Goal: Navigation & Orientation: Find specific page/section

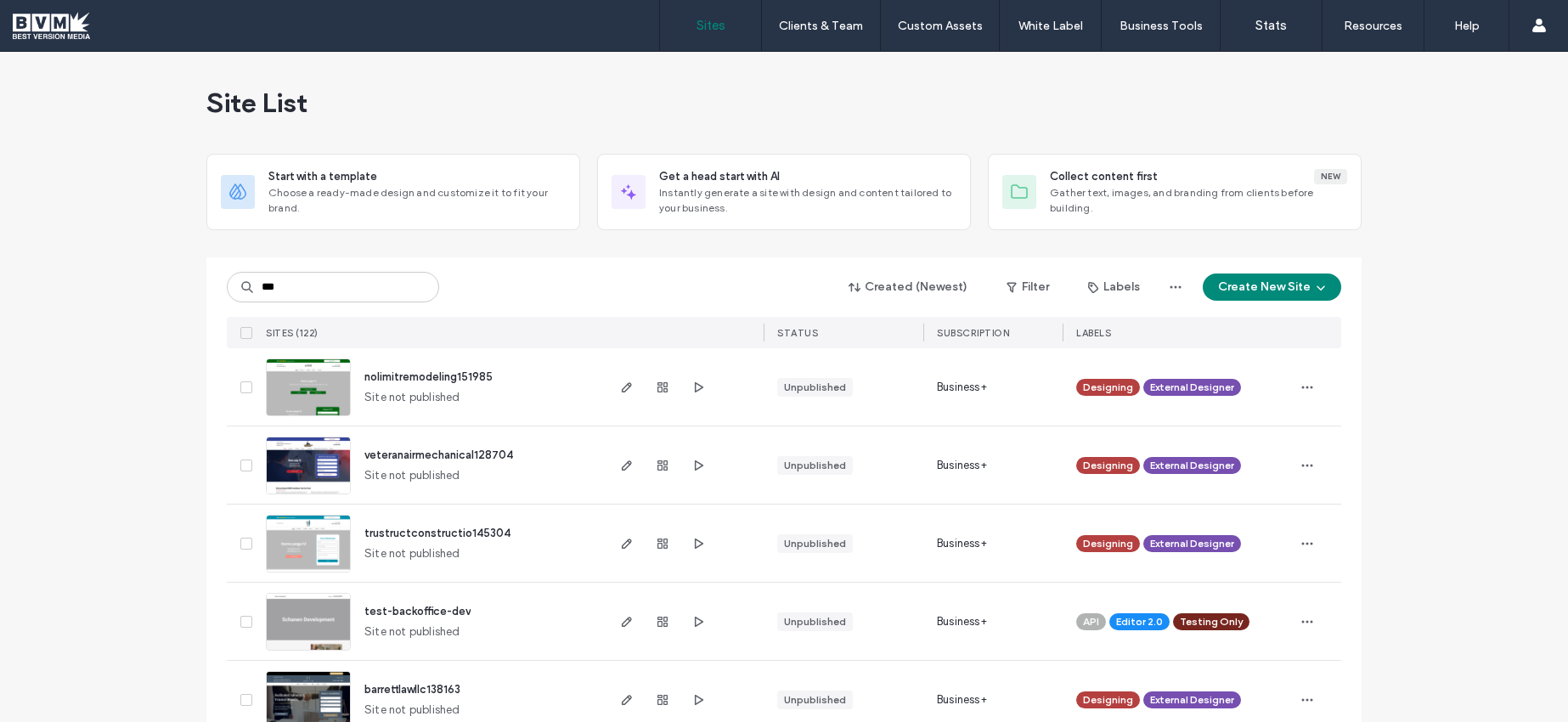
type input "***"
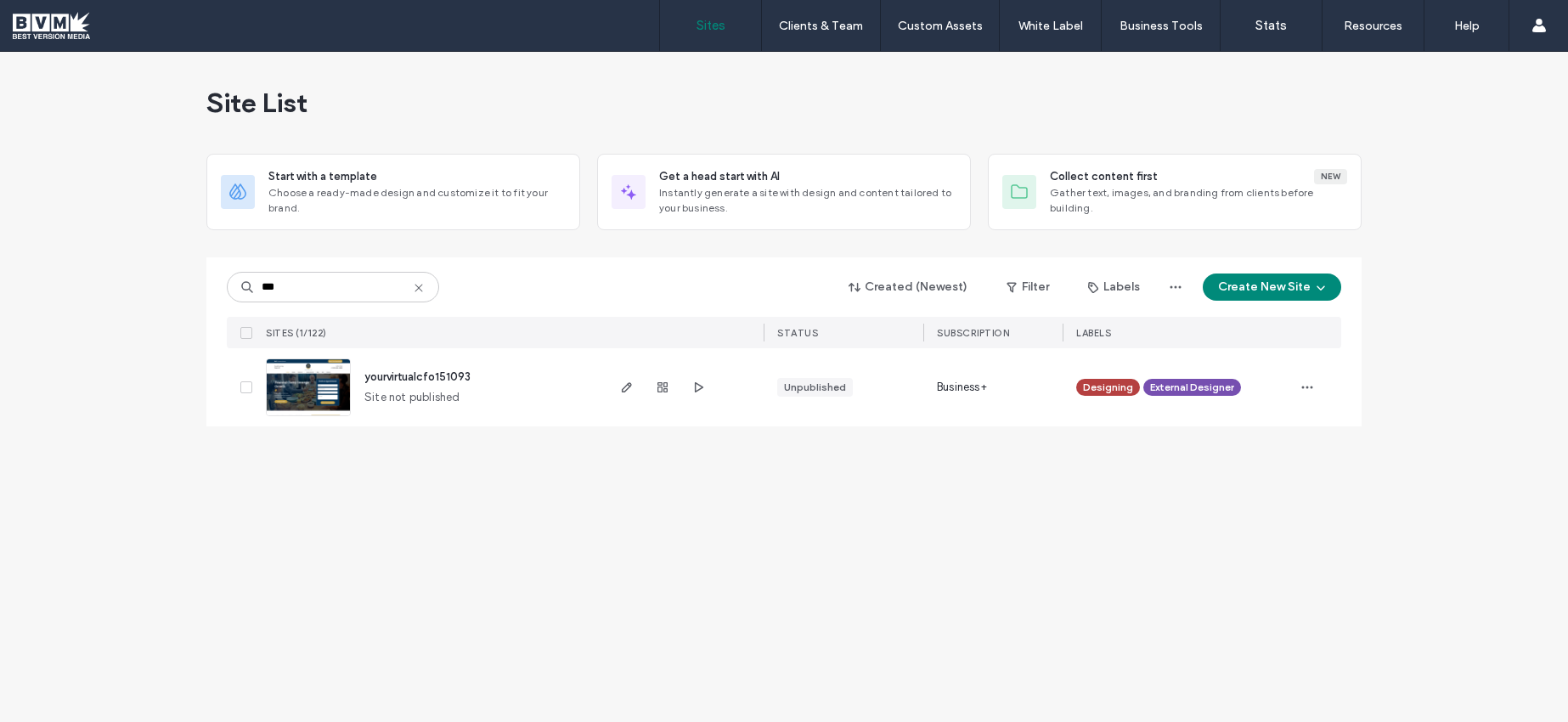
drag, startPoint x: 318, startPoint y: 393, endPoint x: 427, endPoint y: 410, distance: 110.3
click at [318, 393] on img at bounding box center [308, 417] width 83 height 115
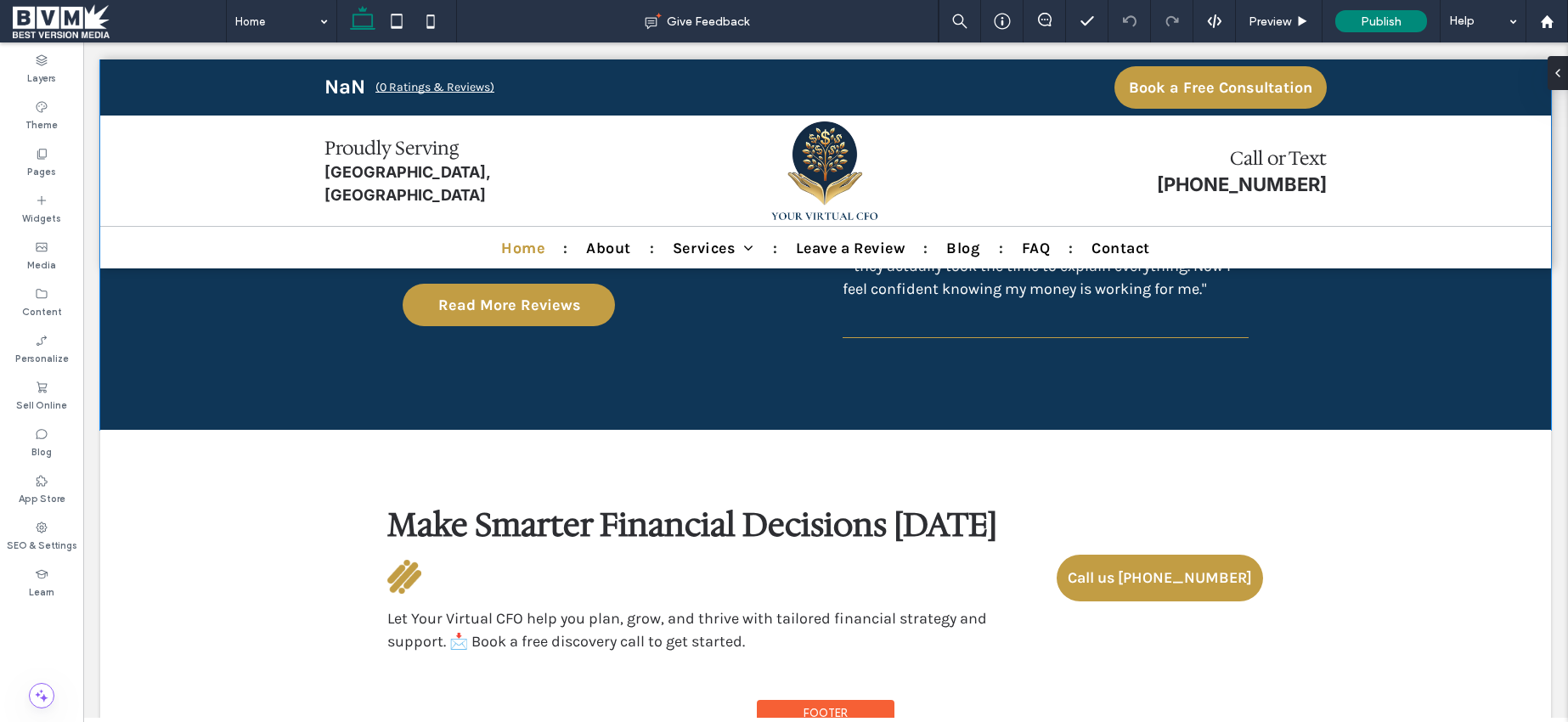
scroll to position [4415, 0]
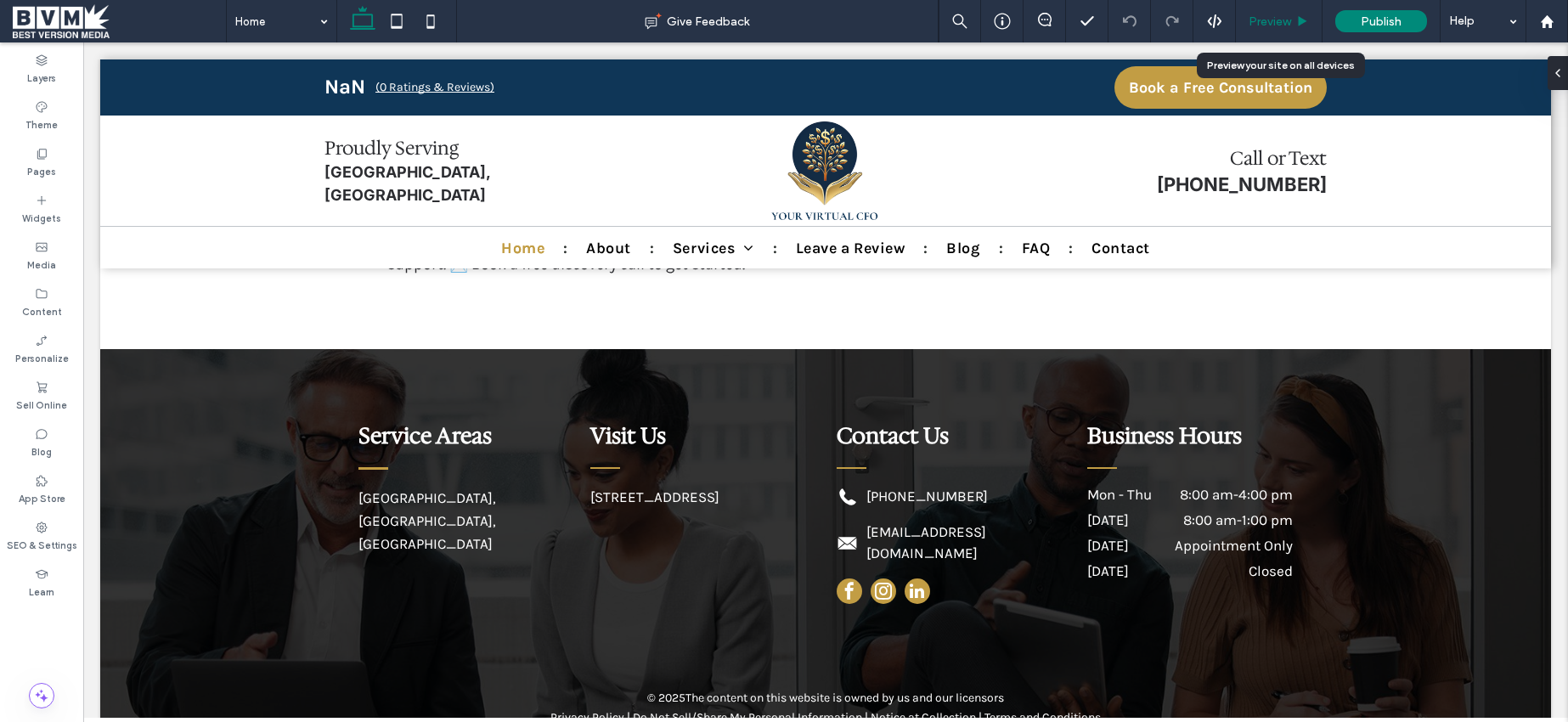
click at [1271, 22] on span "Preview" at bounding box center [1270, 21] width 43 height 15
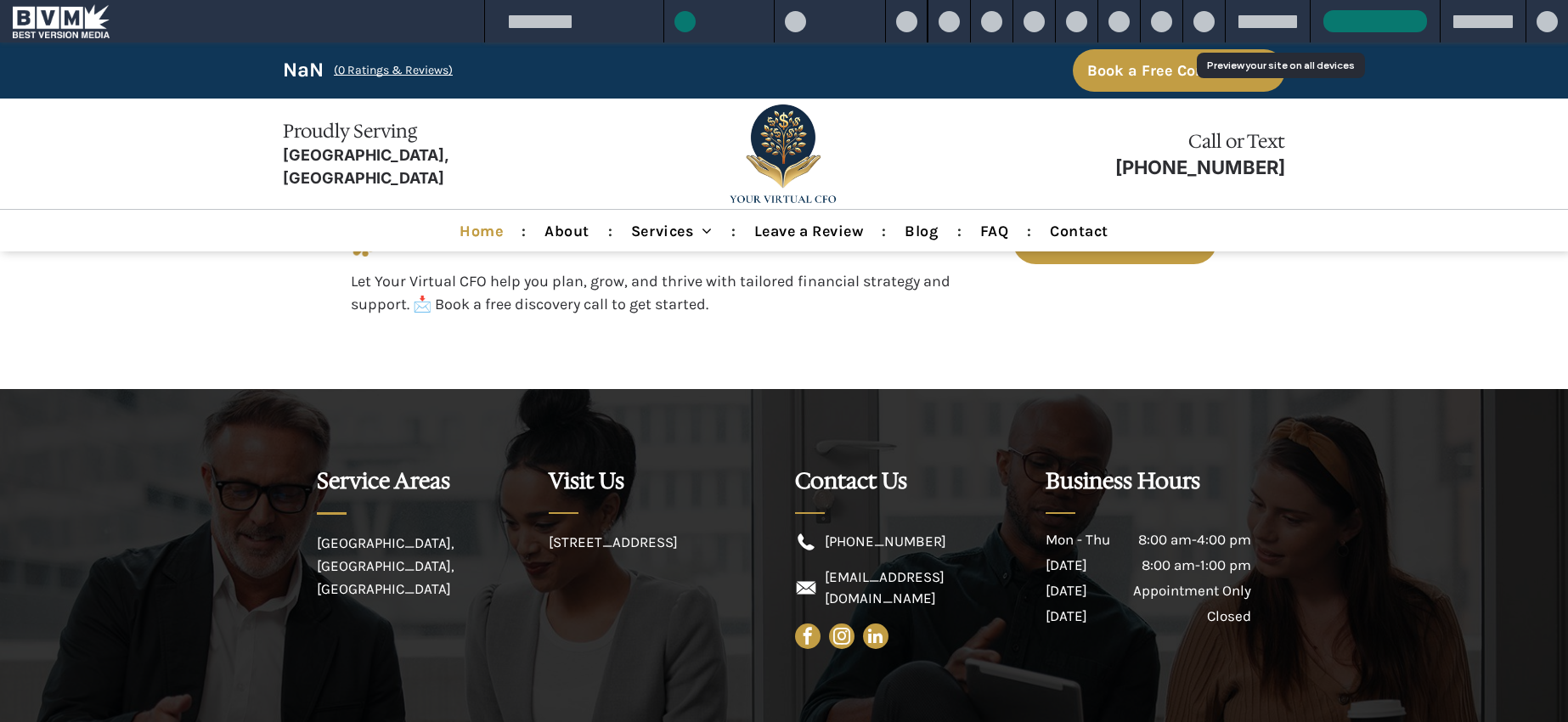
scroll to position [4396, 0]
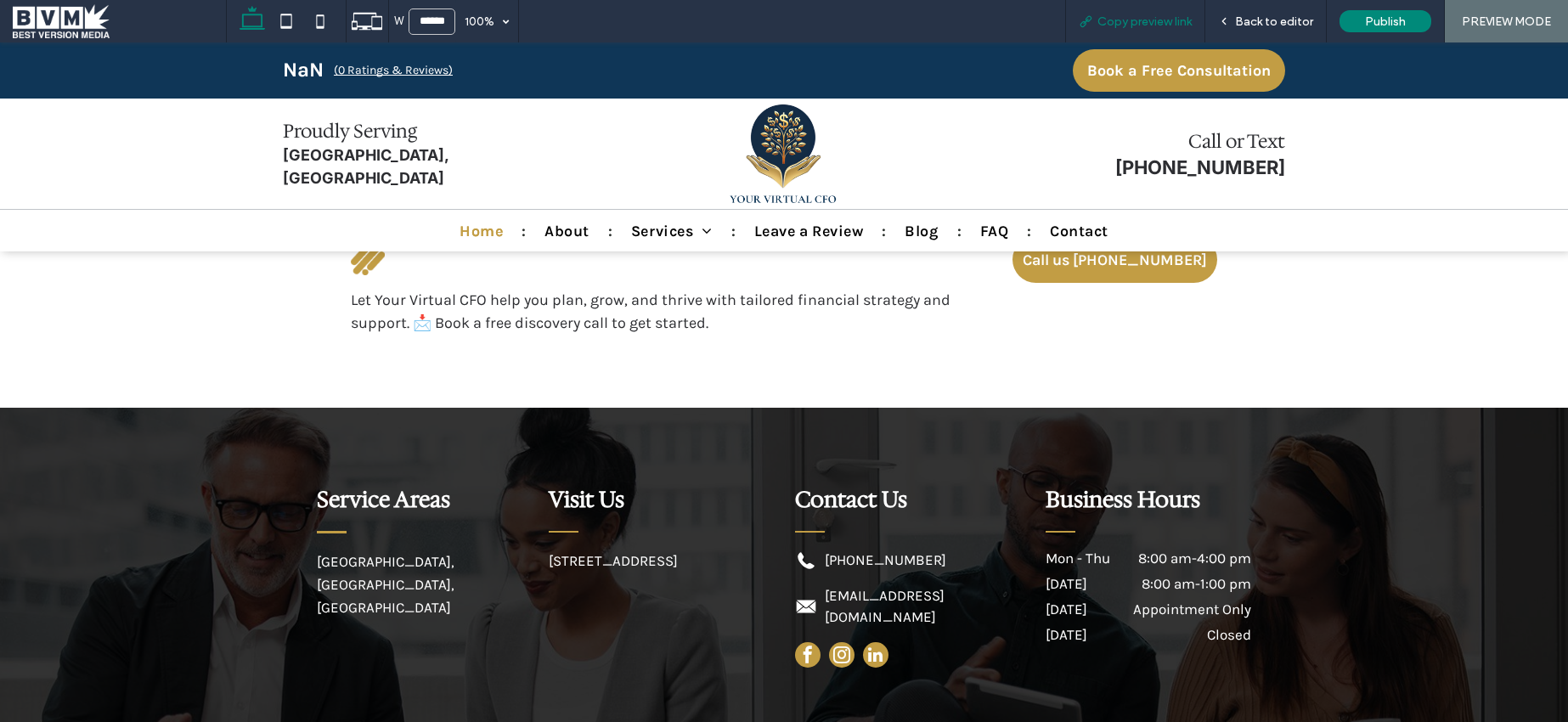
click at [1142, 29] on div "Copy preview link" at bounding box center [1135, 21] width 141 height 43
click at [1185, 22] on span "Copy preview link" at bounding box center [1144, 21] width 95 height 15
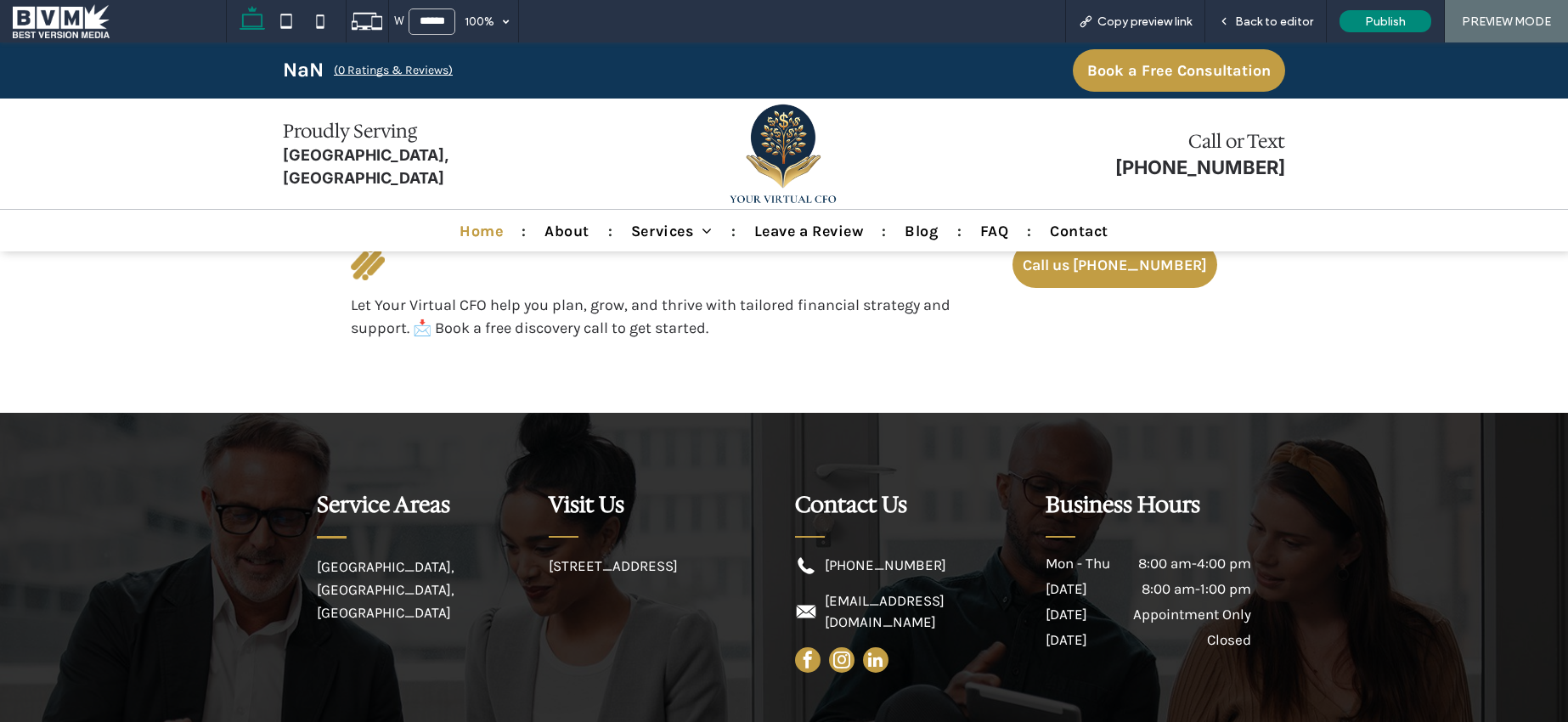
click at [20, 22] on span at bounding box center [119, 20] width 213 height 34
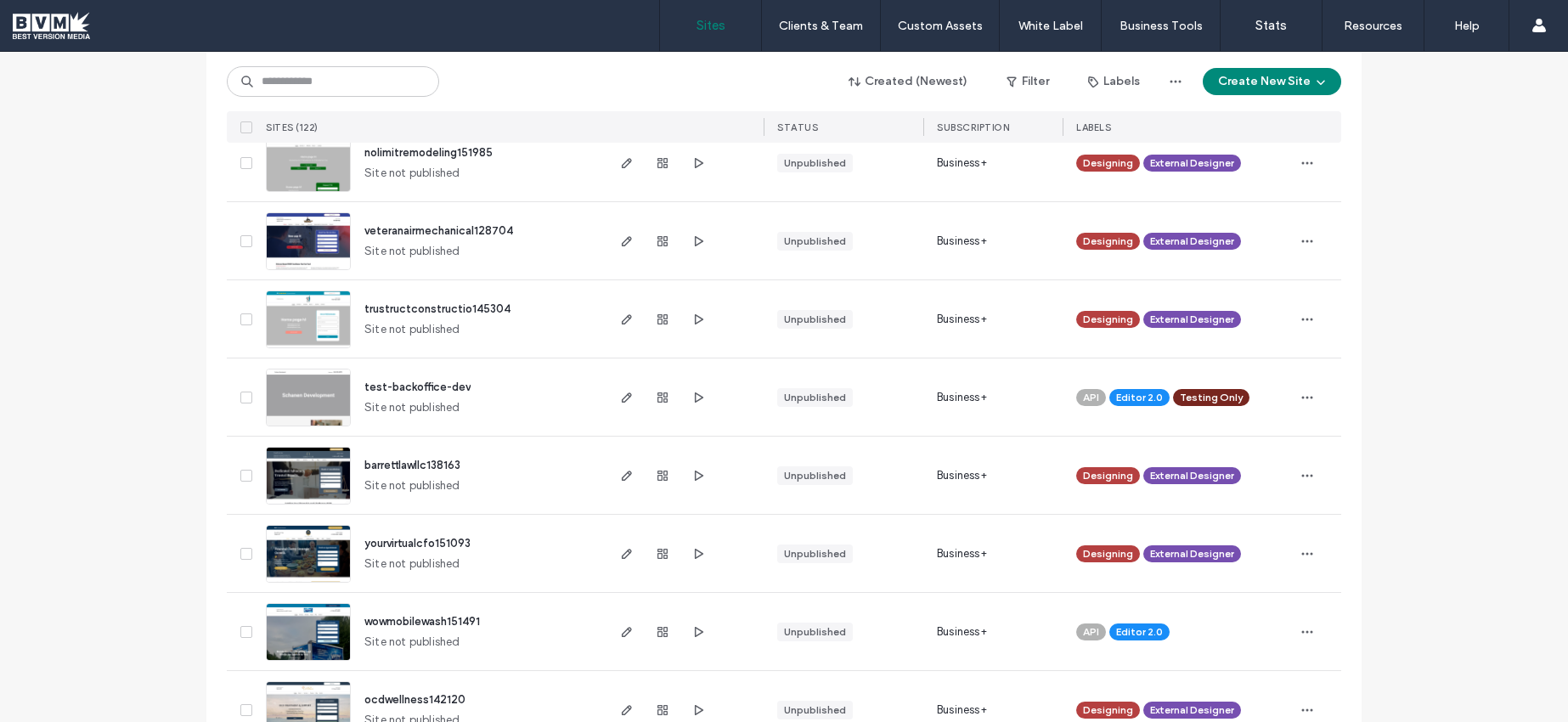
scroll to position [222, 0]
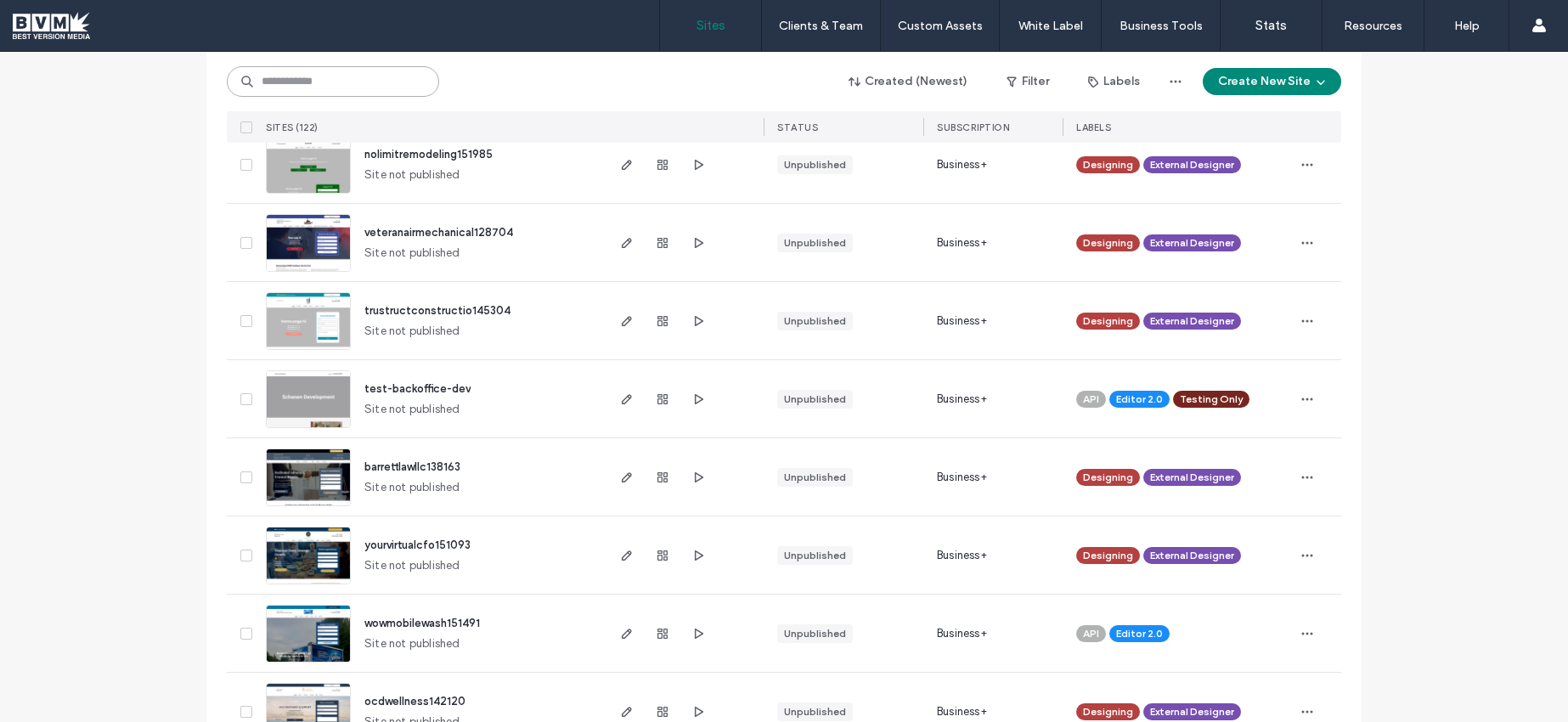
click at [325, 86] on input at bounding box center [333, 81] width 213 height 30
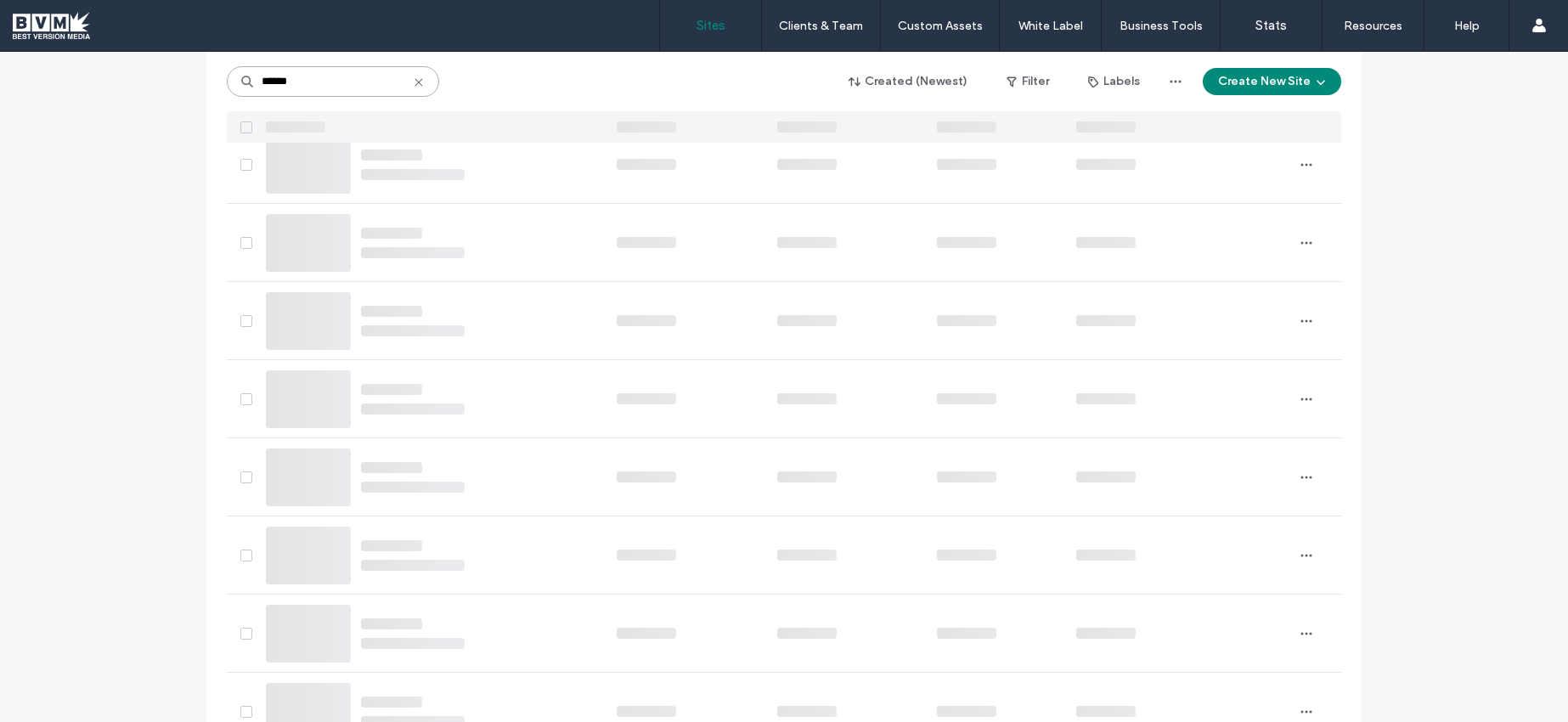
scroll to position [0, 0]
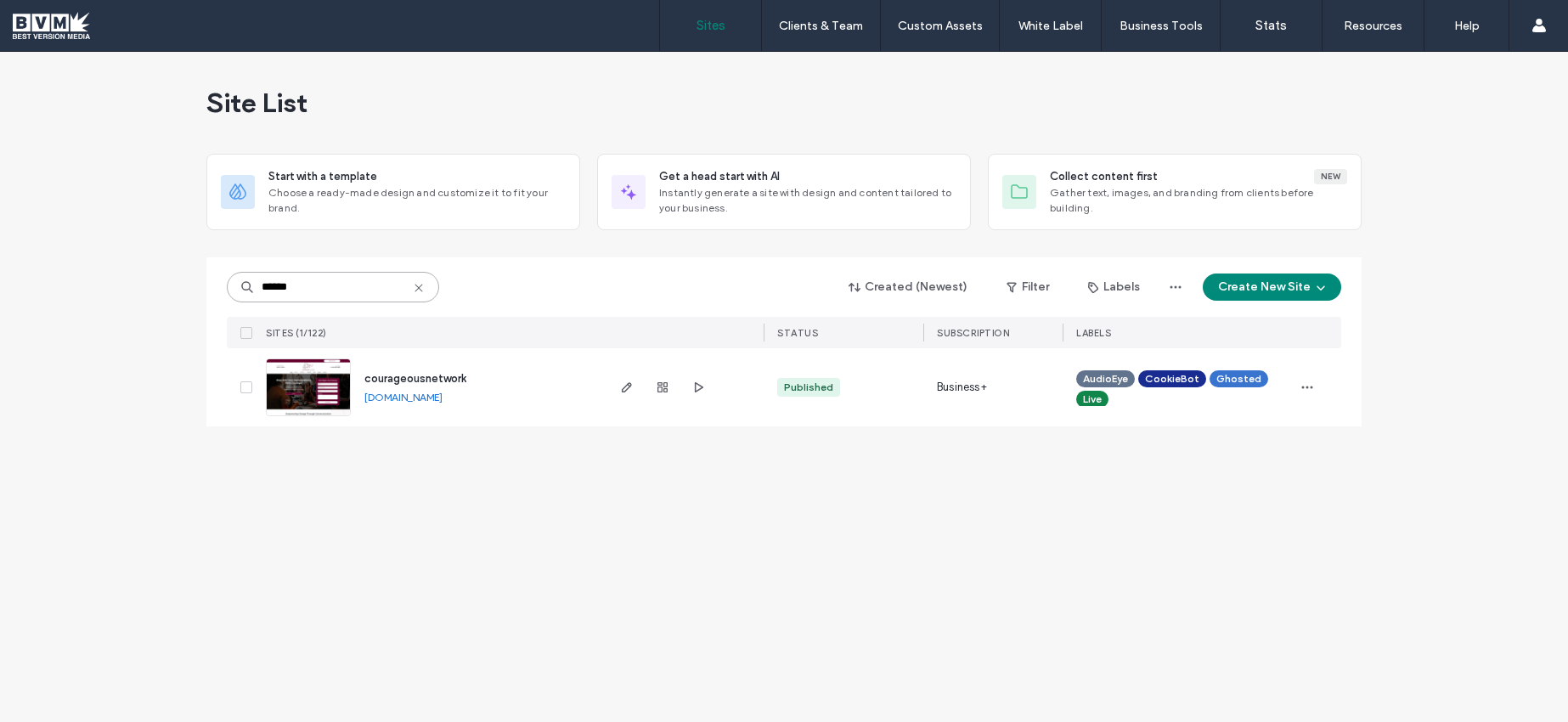
type input "******"
drag, startPoint x: 542, startPoint y: 396, endPoint x: 388, endPoint y: 397, distance: 154.0
click at [364, 397] on div "courageousnetwork courageousnetwork.bvmlocal.com" at bounding box center [476, 387] width 252 height 78
click at [400, 394] on link "courageousnetwork.bvmlocal.com" at bounding box center [403, 396] width 78 height 13
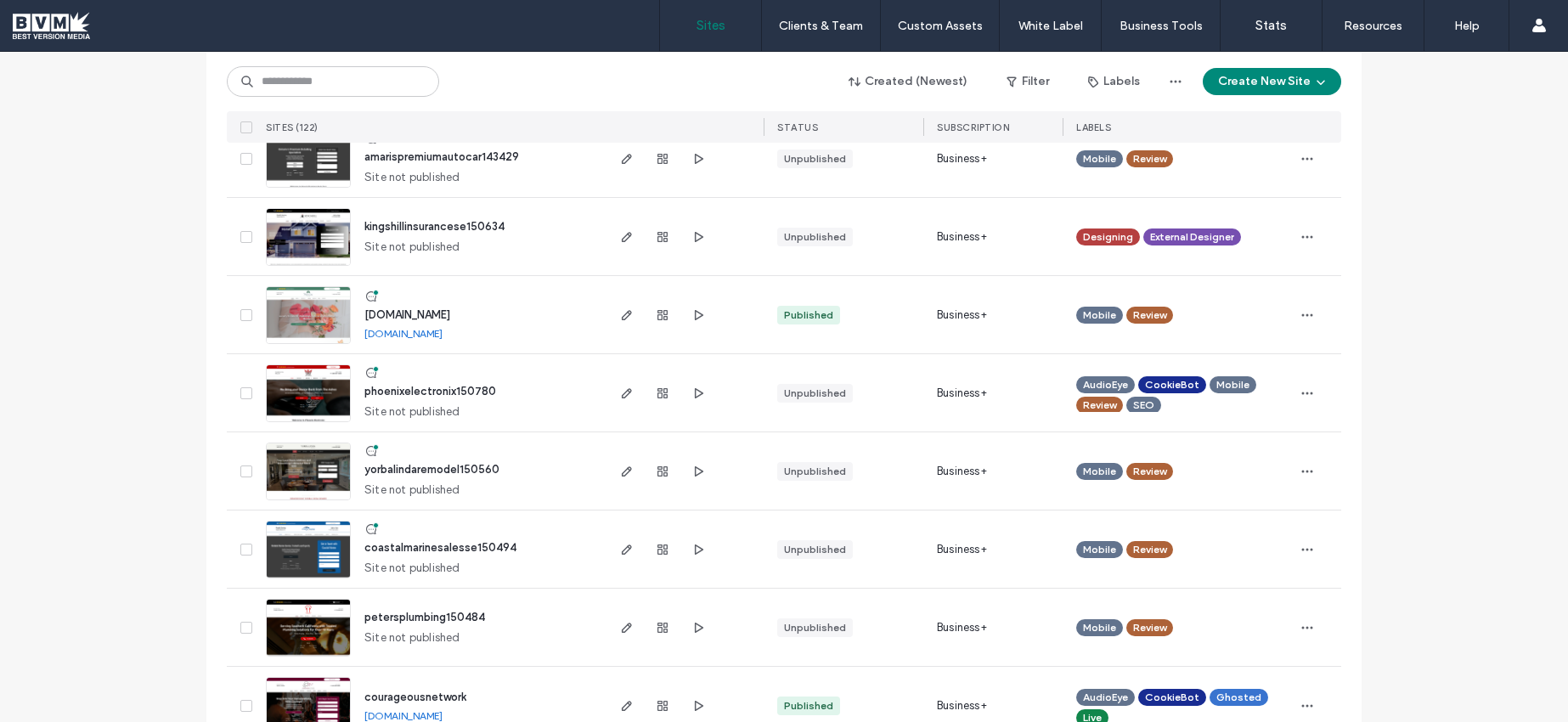
scroll to position [1889, 0]
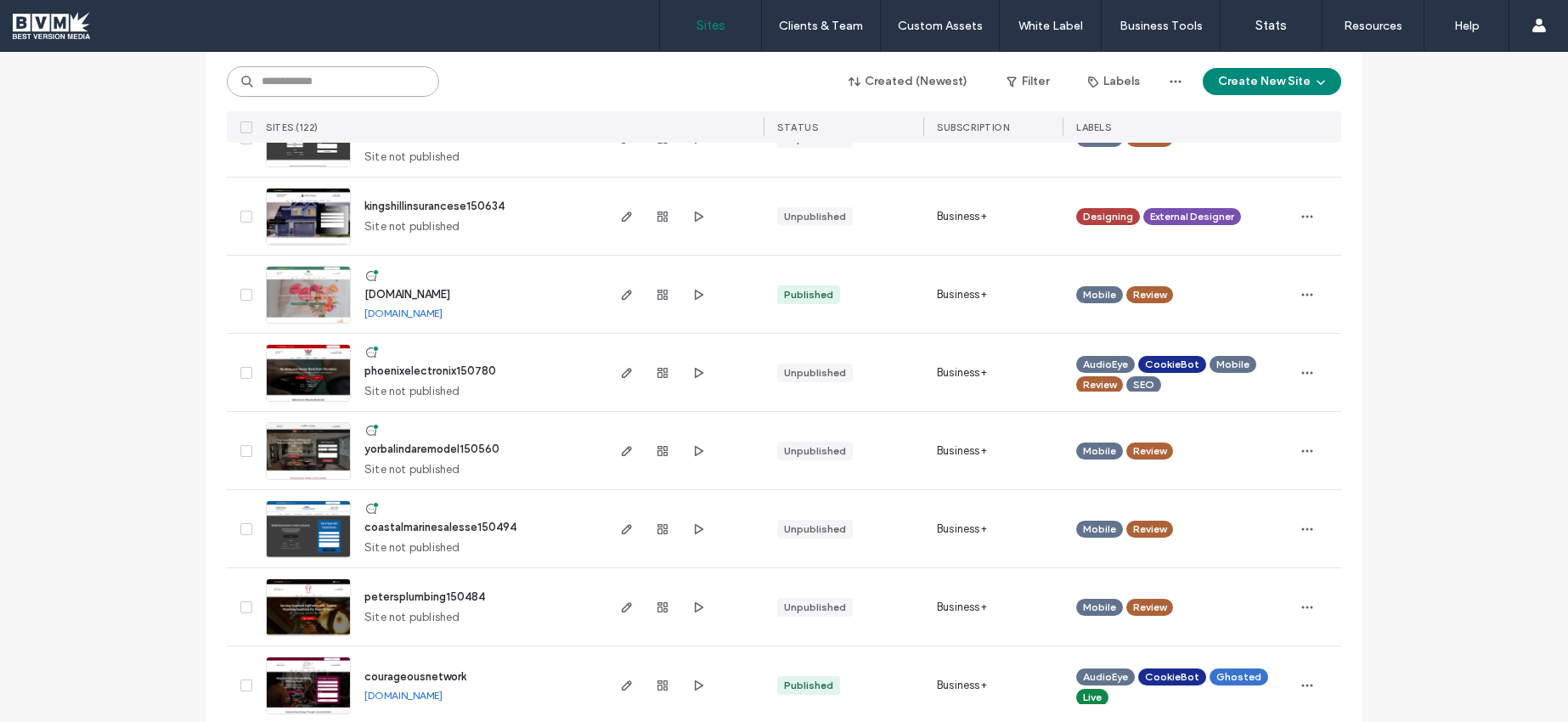
click at [359, 82] on input at bounding box center [333, 81] width 213 height 30
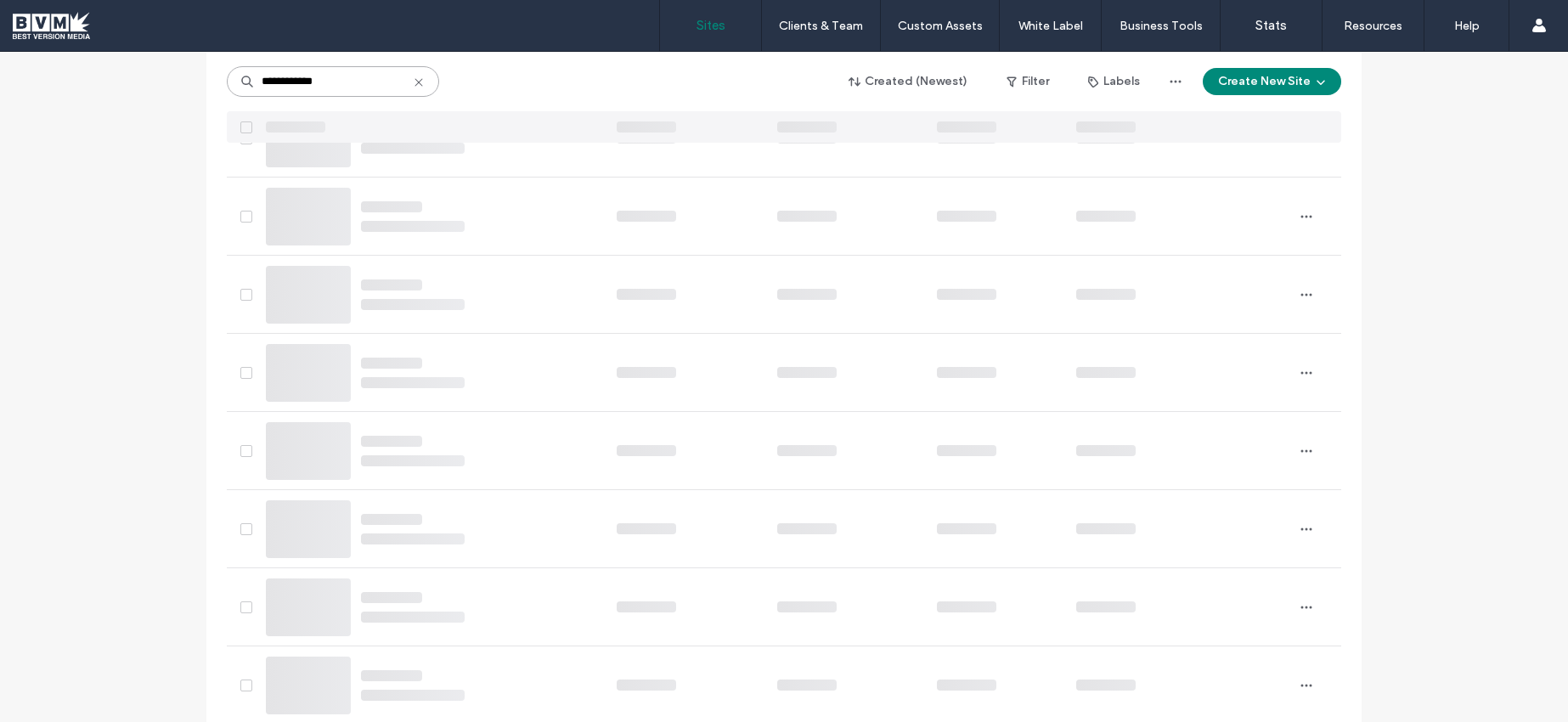
scroll to position [0, 0]
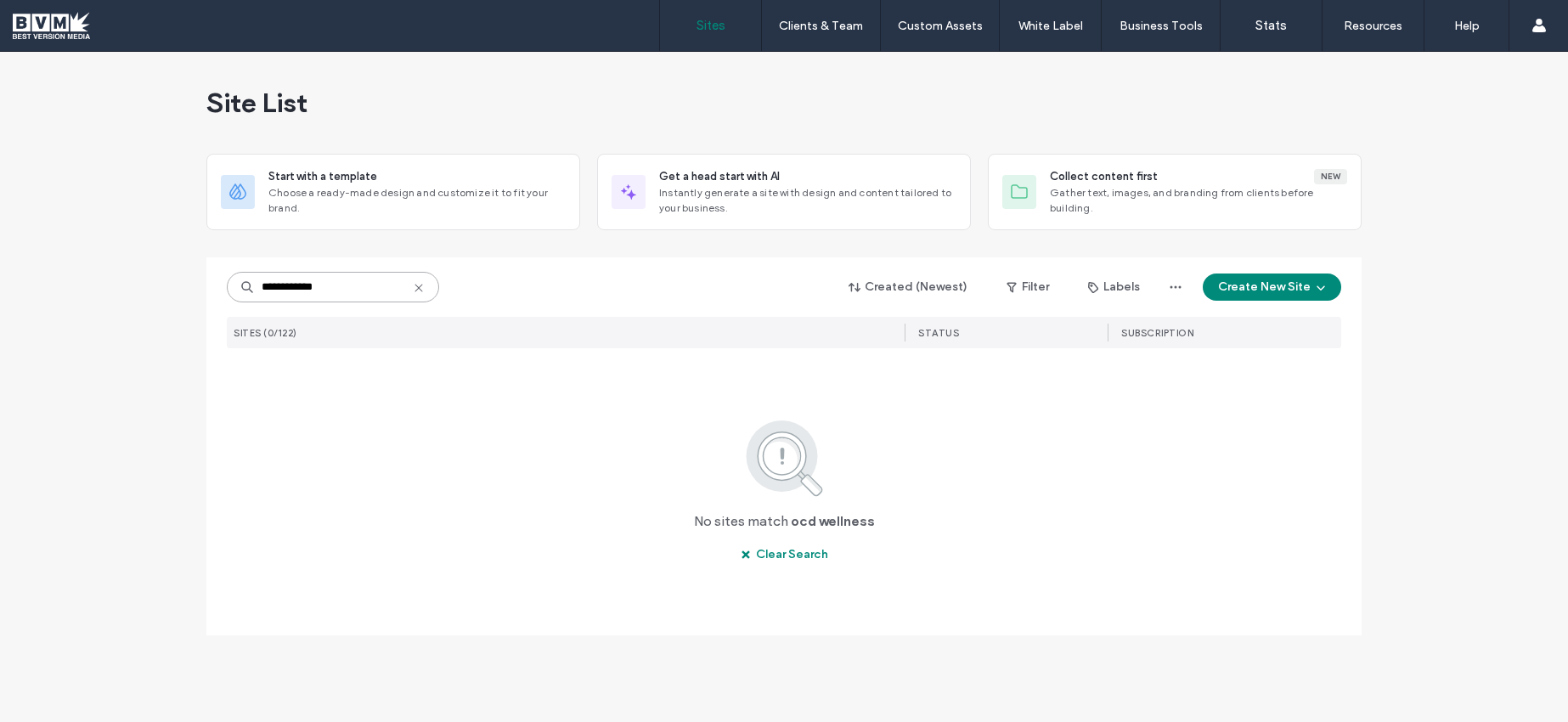
drag, startPoint x: 337, startPoint y: 282, endPoint x: 193, endPoint y: 286, distance: 144.1
click at [193, 286] on div "**********" at bounding box center [784, 386] width 1568 height 670
type input "***"
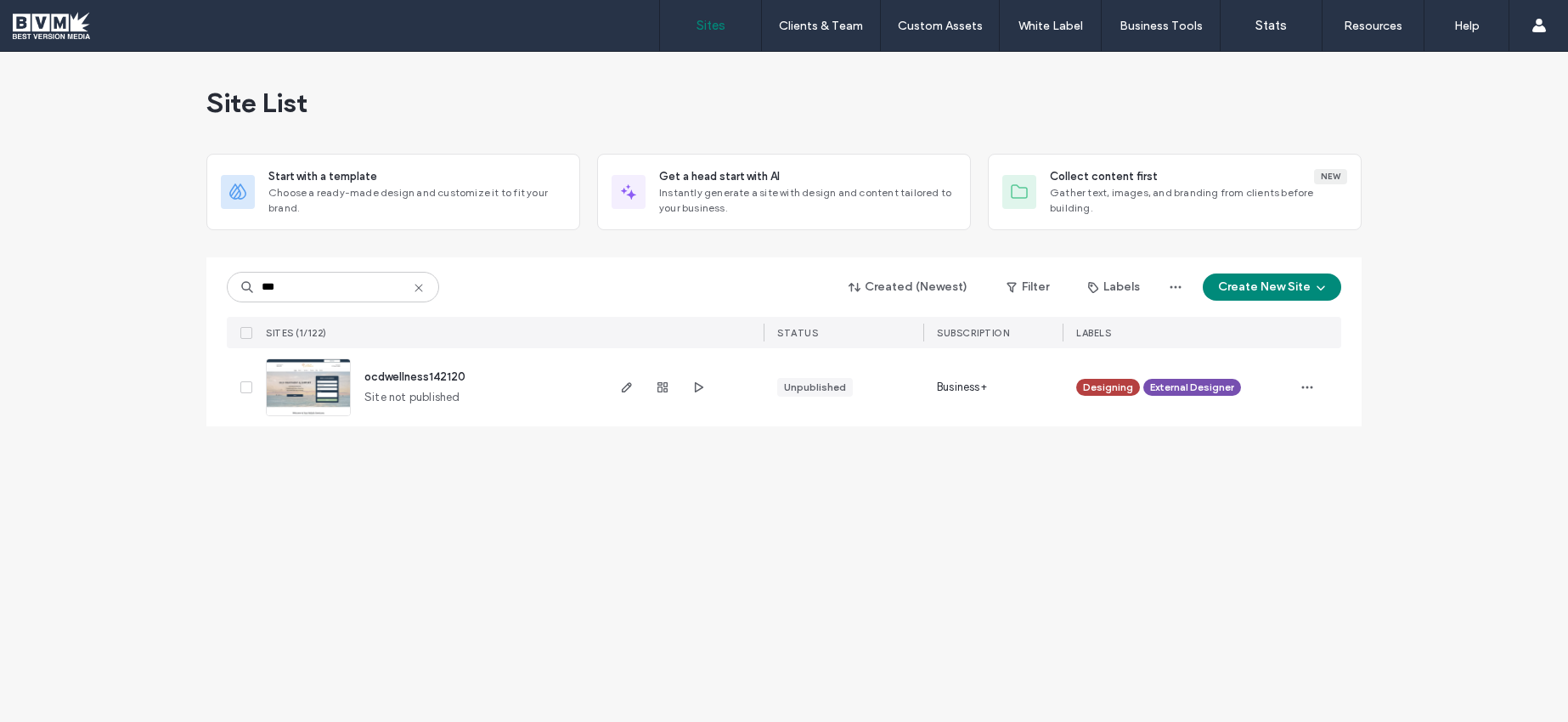
click at [280, 381] on img at bounding box center [308, 417] width 83 height 115
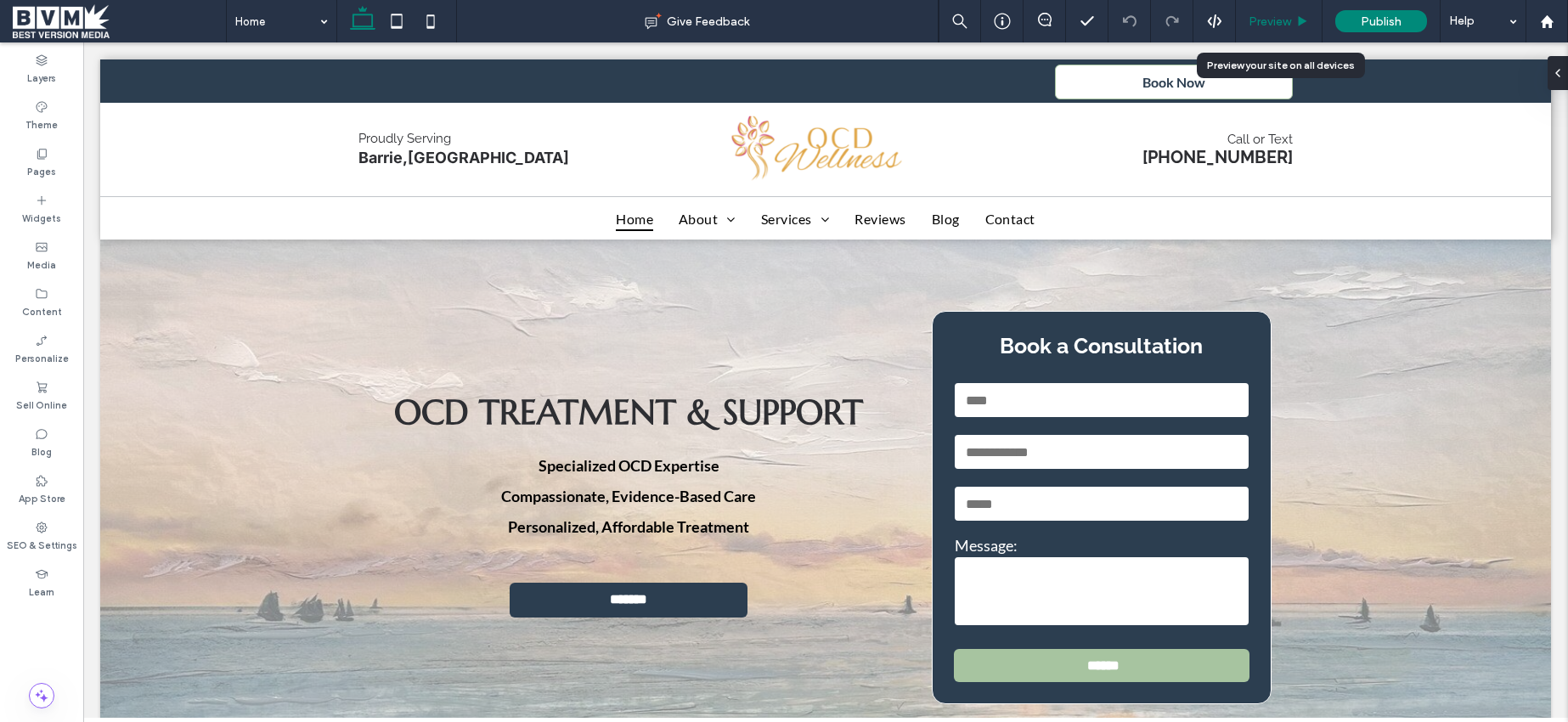
click at [1283, 13] on div "Preview" at bounding box center [1279, 21] width 87 height 43
click at [1259, 23] on span "Preview" at bounding box center [1270, 21] width 43 height 15
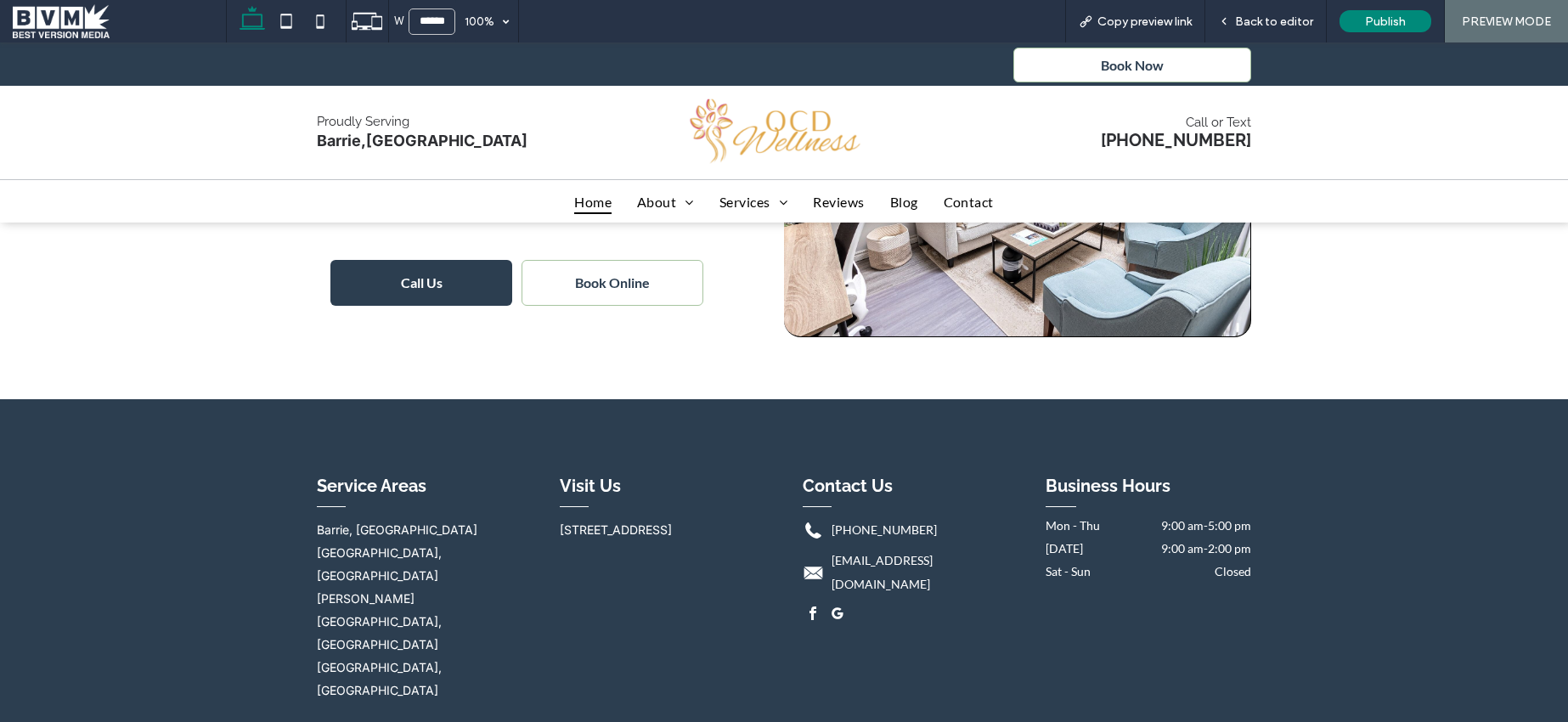
scroll to position [4901, 0]
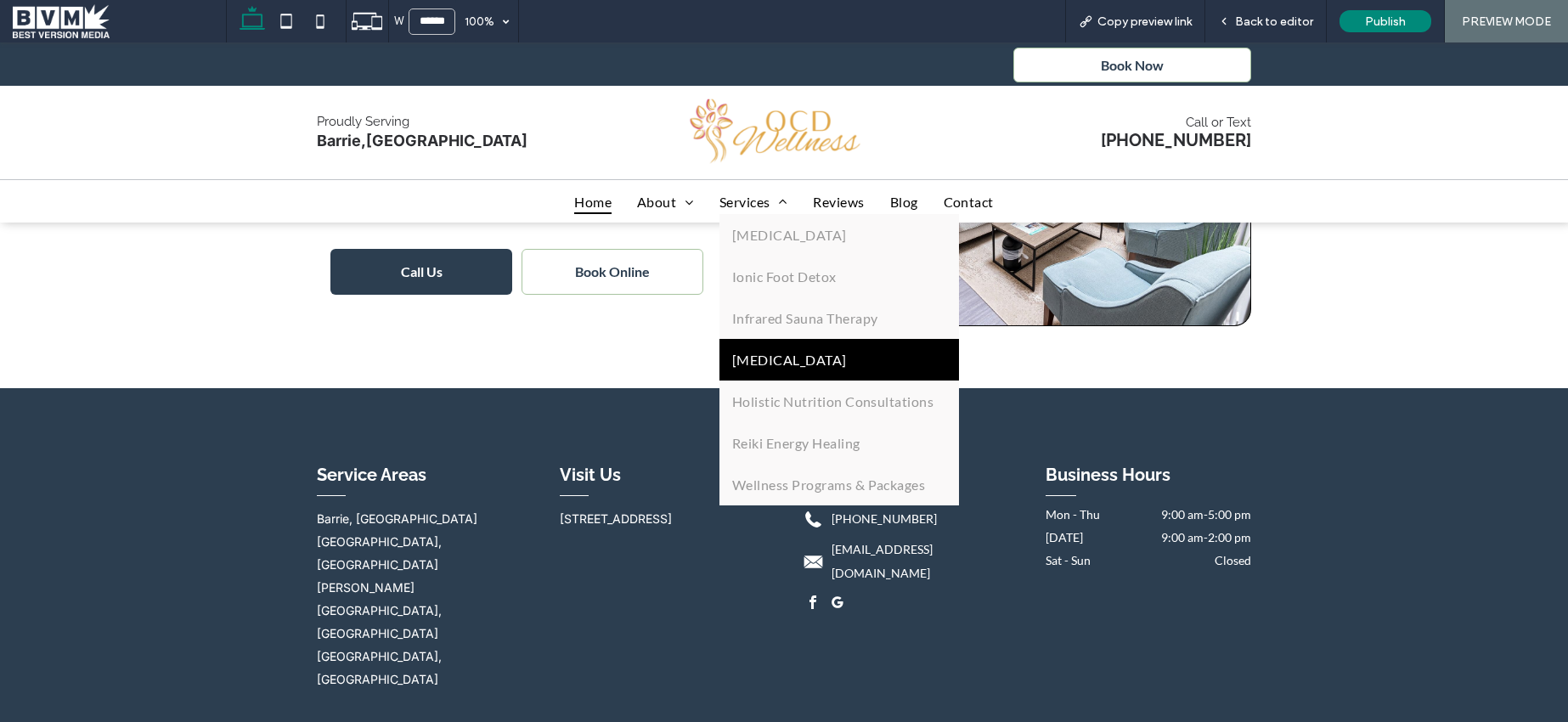
click at [758, 350] on link "Lymphatic Drainage" at bounding box center [839, 359] width 239 height 42
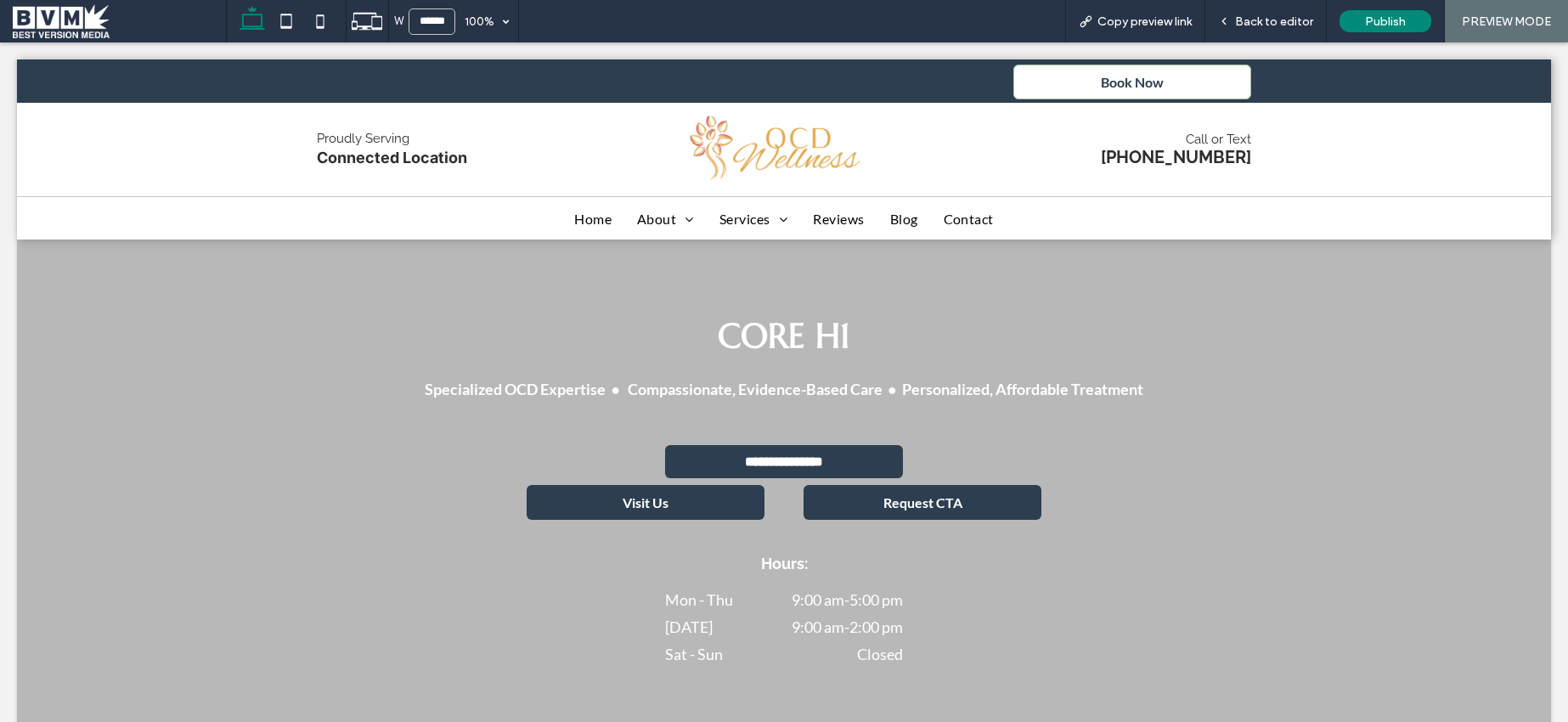
scroll to position [0, 0]
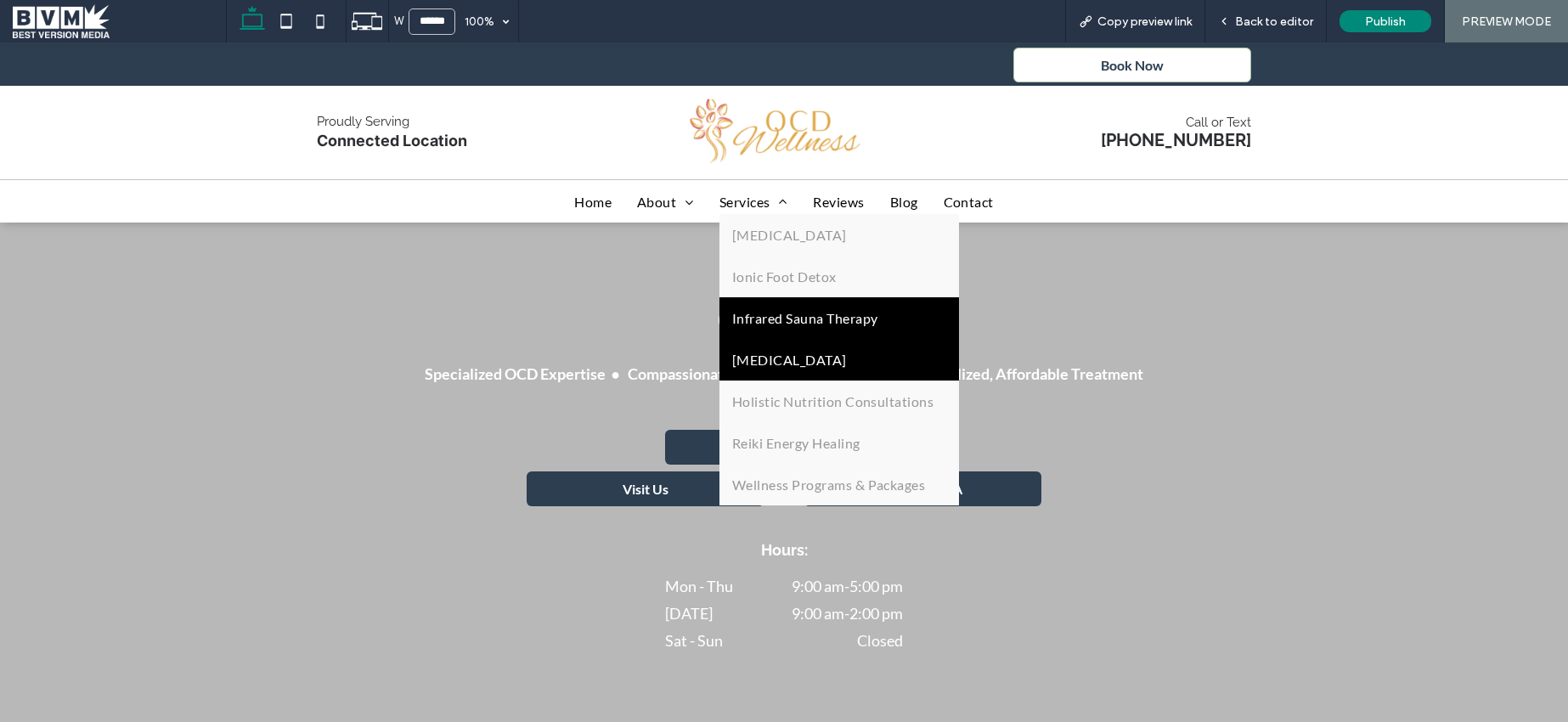
click at [769, 322] on span "Infrared Sauna Therapy" at bounding box center [805, 318] width 146 height 17
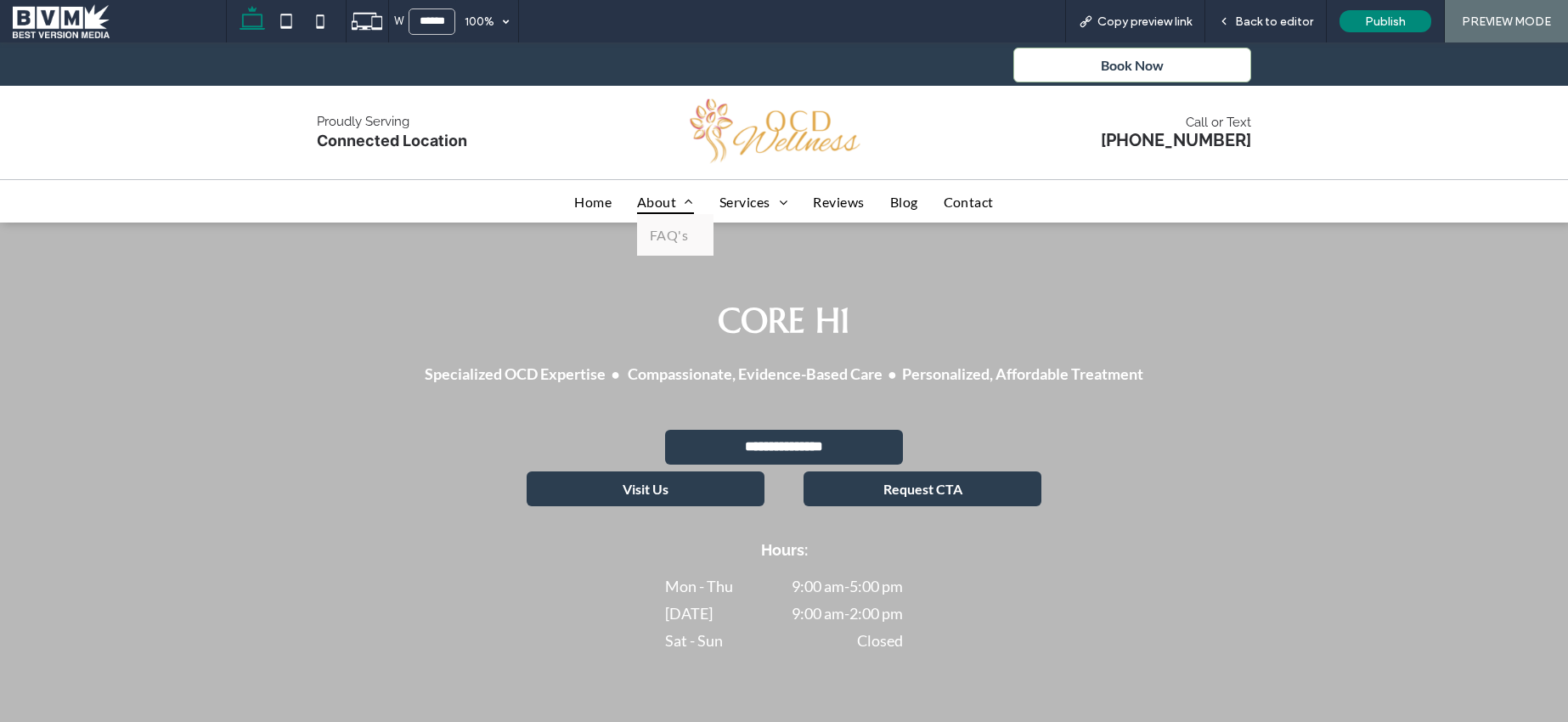
click at [653, 196] on span "About" at bounding box center [666, 200] width 57 height 24
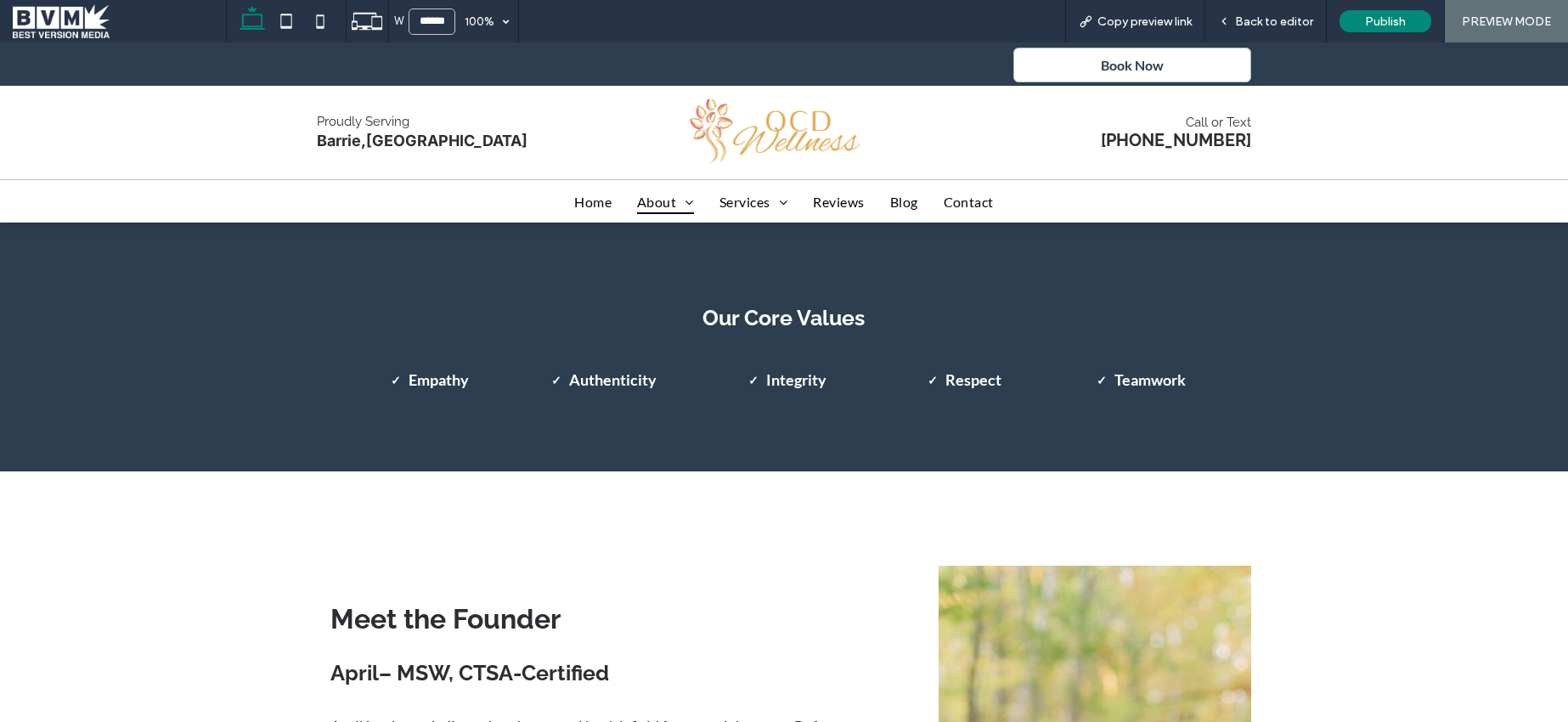
scroll to position [1372, 0]
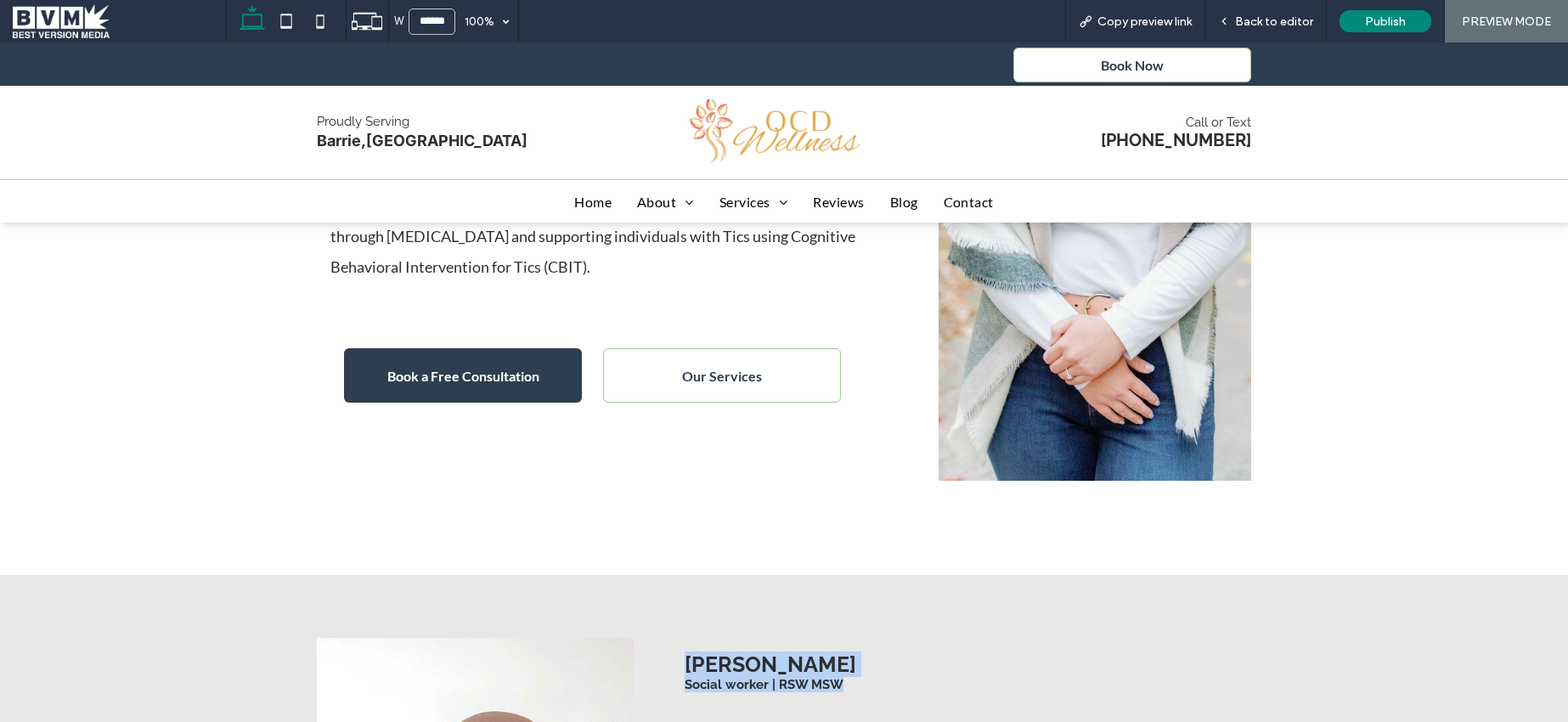
click at [1181, 592] on div "About OCD Wellness Section About OCD Wellness Founded with a passion for natura…" at bounding box center [784, 369] width 1568 height 5143
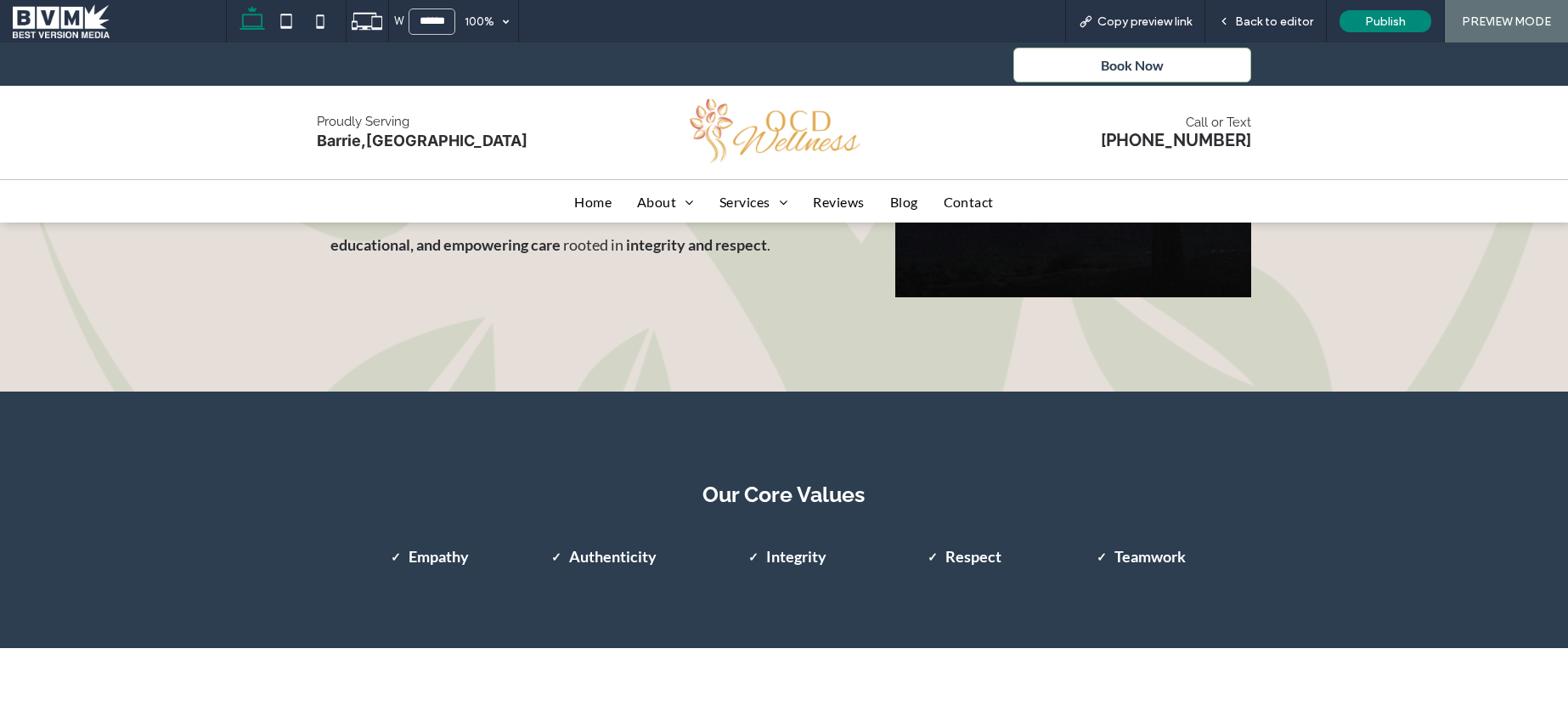
drag, startPoint x: 1364, startPoint y: 548, endPoint x: 1346, endPoint y: 542, distance: 19.0
click at [1364, 548] on div "Our Core Values Empathy Authenticity Integrity Respect Teamwork" at bounding box center [784, 520] width 1568 height 258
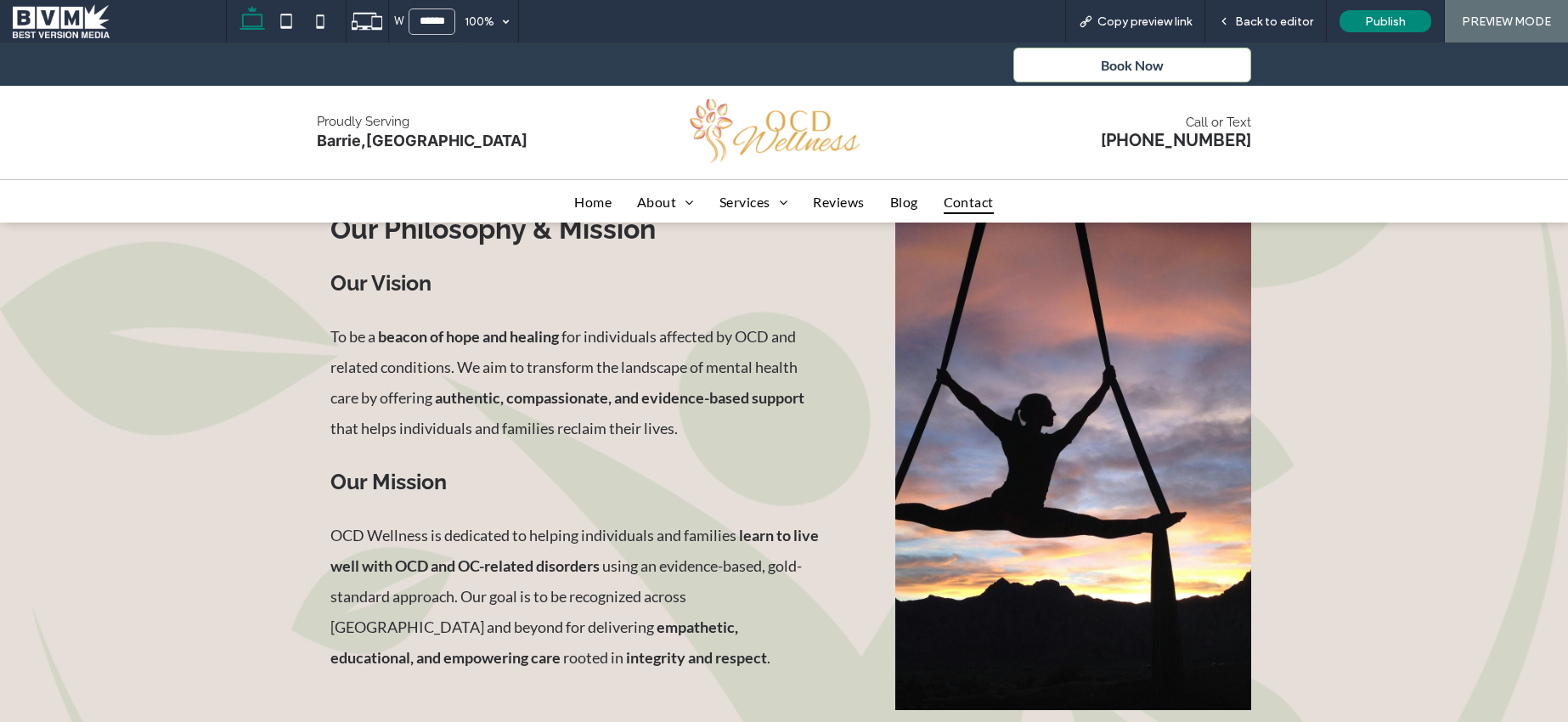
click at [956, 206] on span "Contact" at bounding box center [969, 200] width 50 height 24
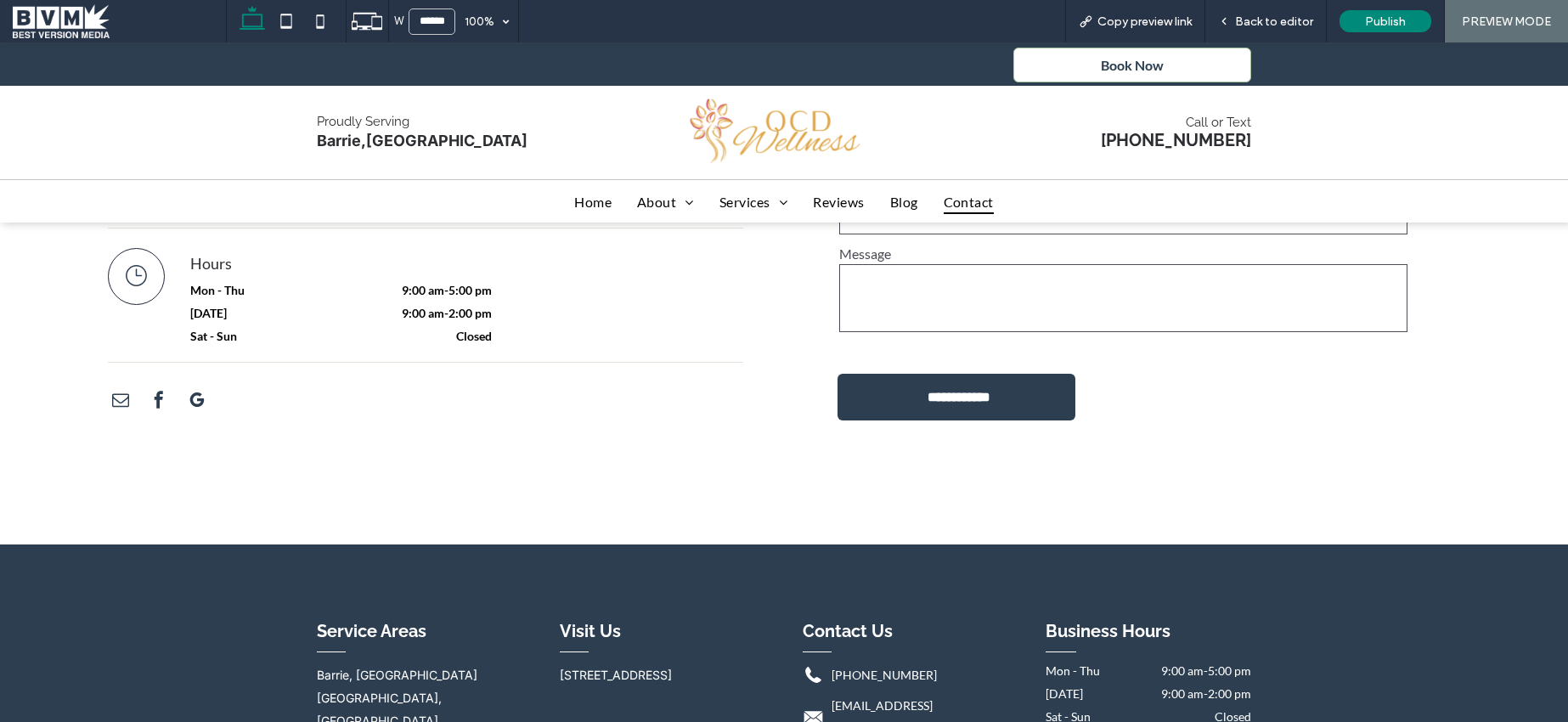
scroll to position [877, 0]
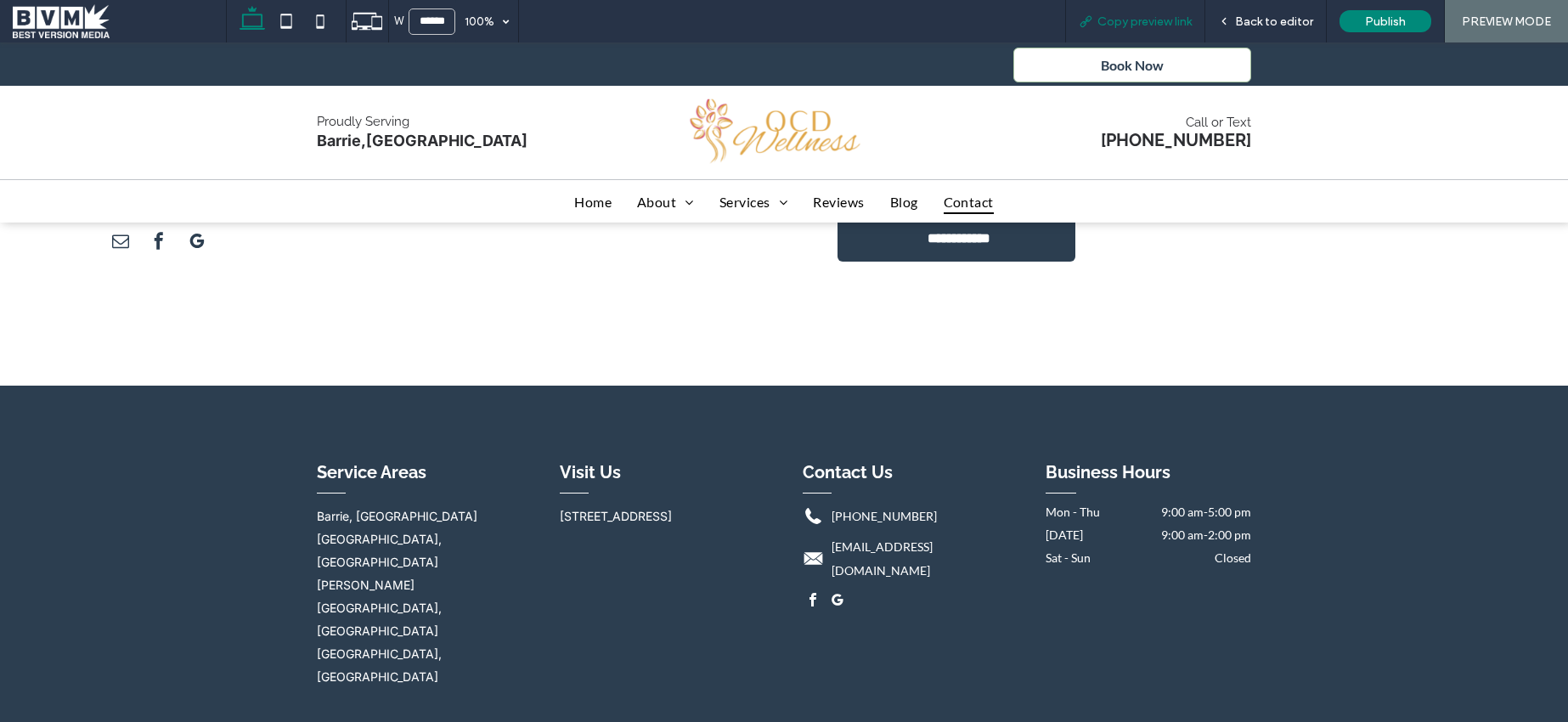
click at [1121, 25] on span "Copy preview link" at bounding box center [1144, 21] width 95 height 15
drag, startPoint x: 61, startPoint y: 35, endPoint x: 224, endPoint y: 35, distance: 163.0
click at [61, 35] on span at bounding box center [119, 20] width 213 height 34
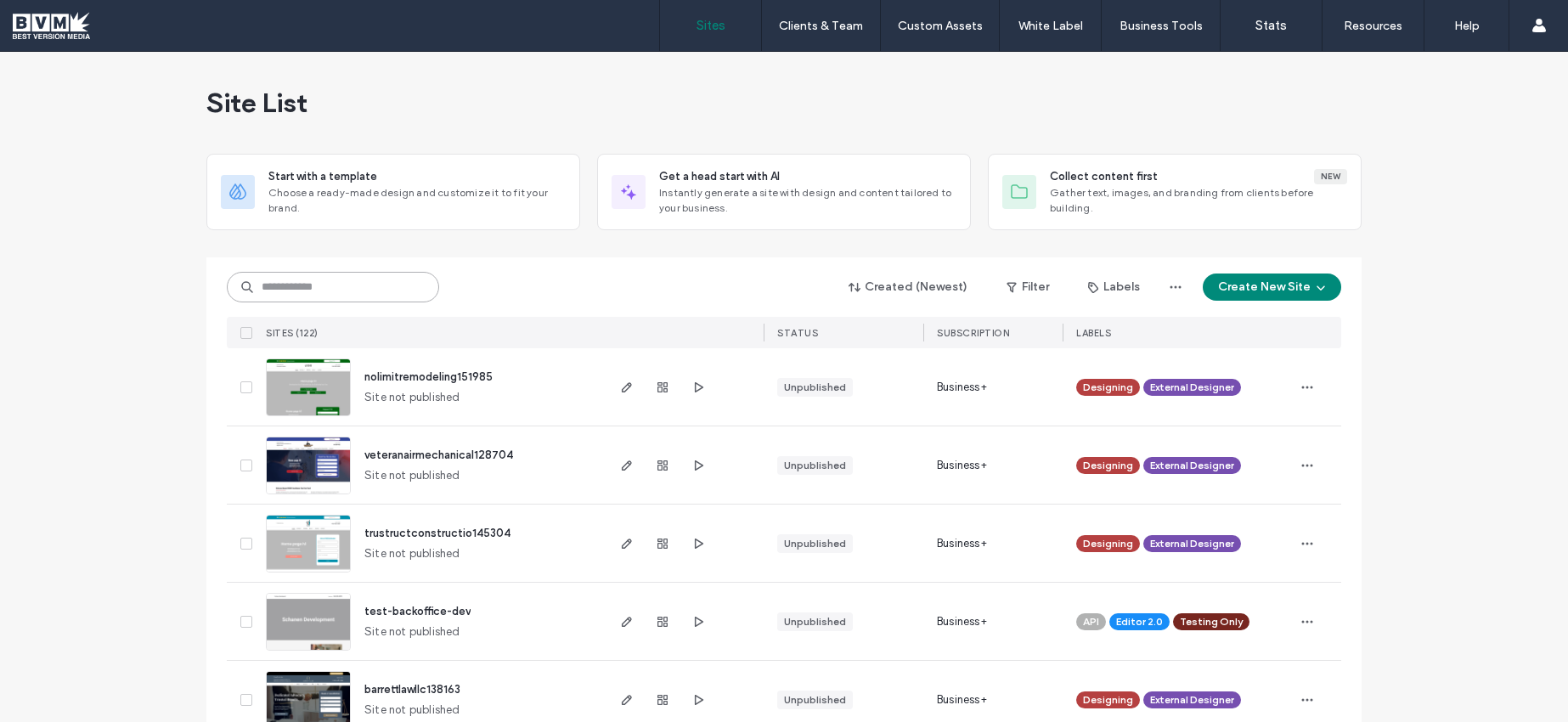
click at [278, 291] on input at bounding box center [333, 286] width 213 height 30
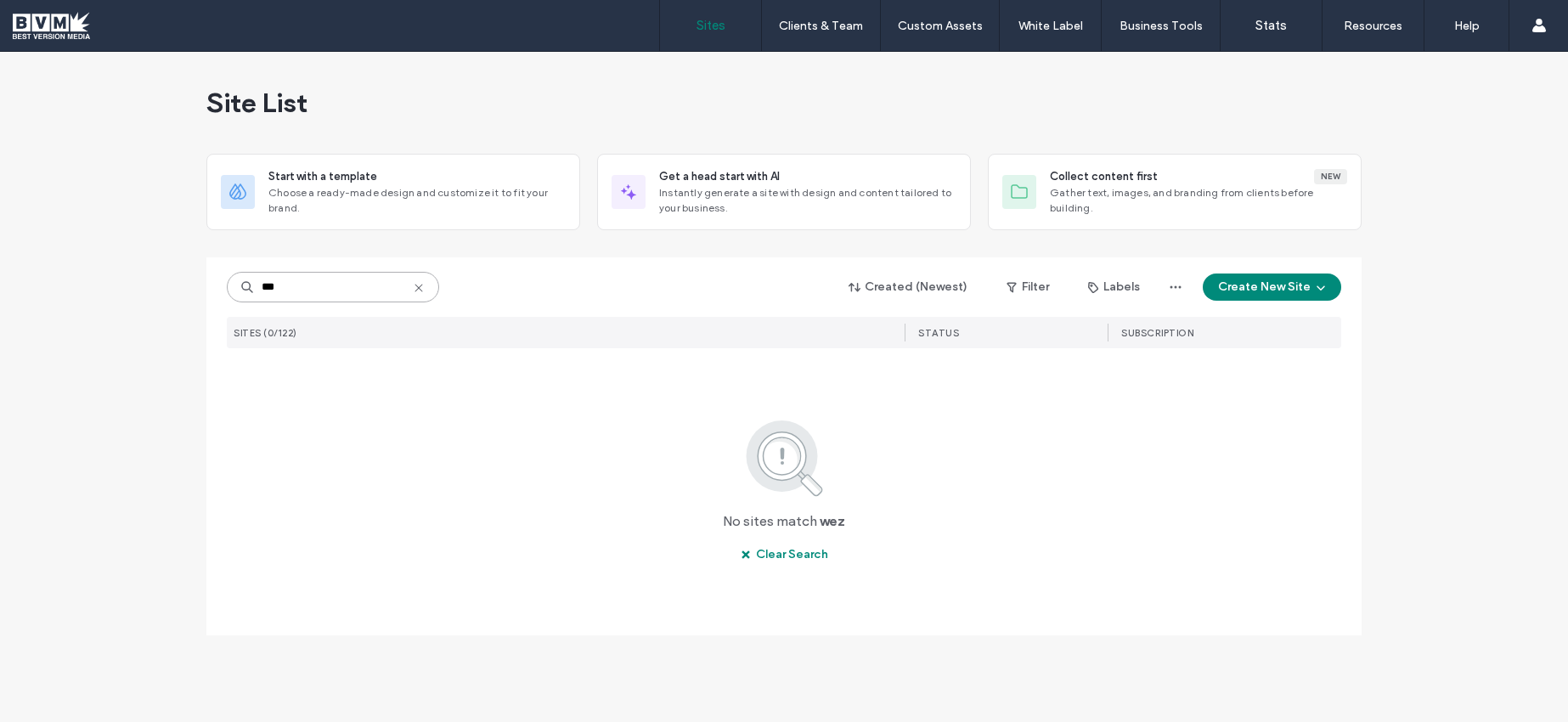
drag, startPoint x: 284, startPoint y: 288, endPoint x: 184, endPoint y: 288, distance: 100.0
click at [184, 288] on div "Site List Start with a template Choose a ready-made design and customize it to …" at bounding box center [784, 386] width 1568 height 670
type input "**"
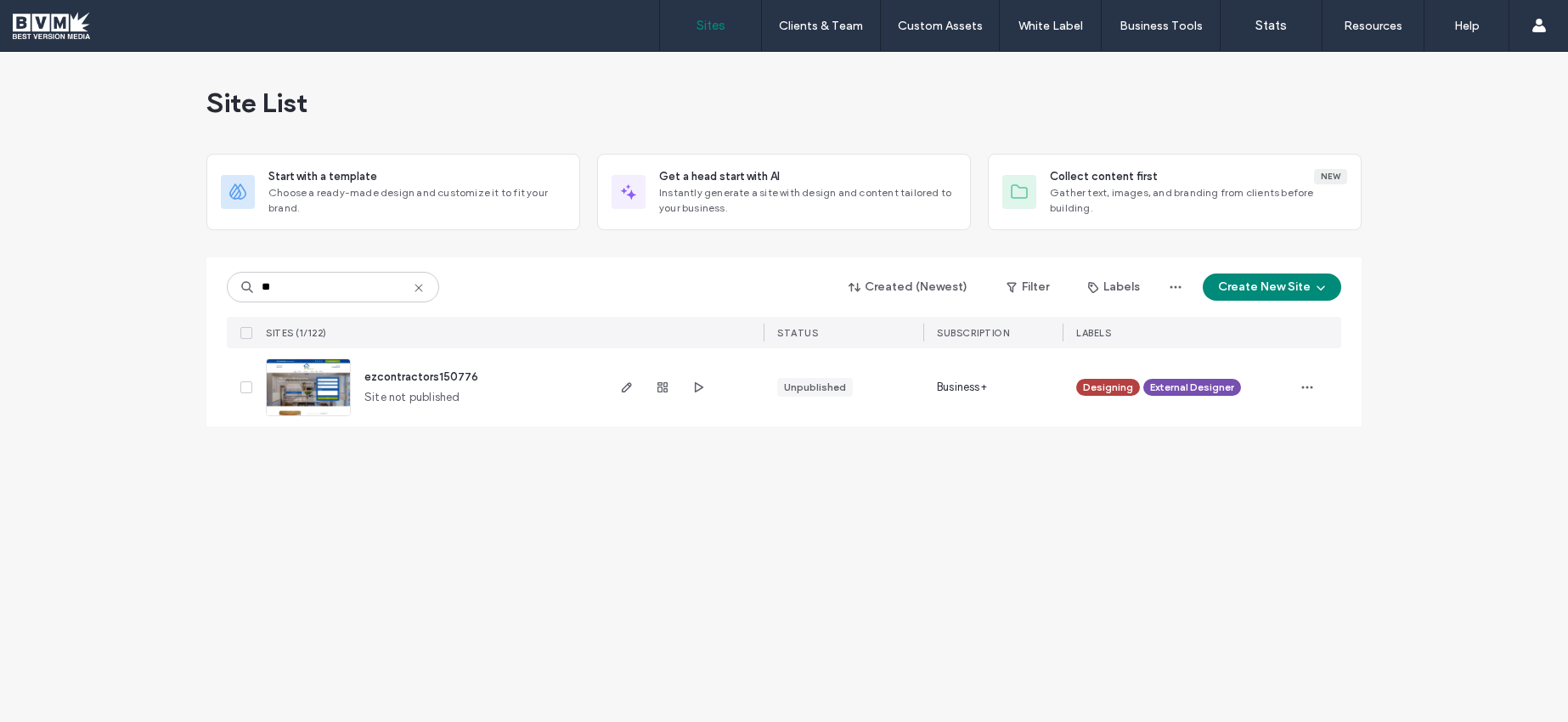
click at [280, 378] on img at bounding box center [308, 417] width 83 height 115
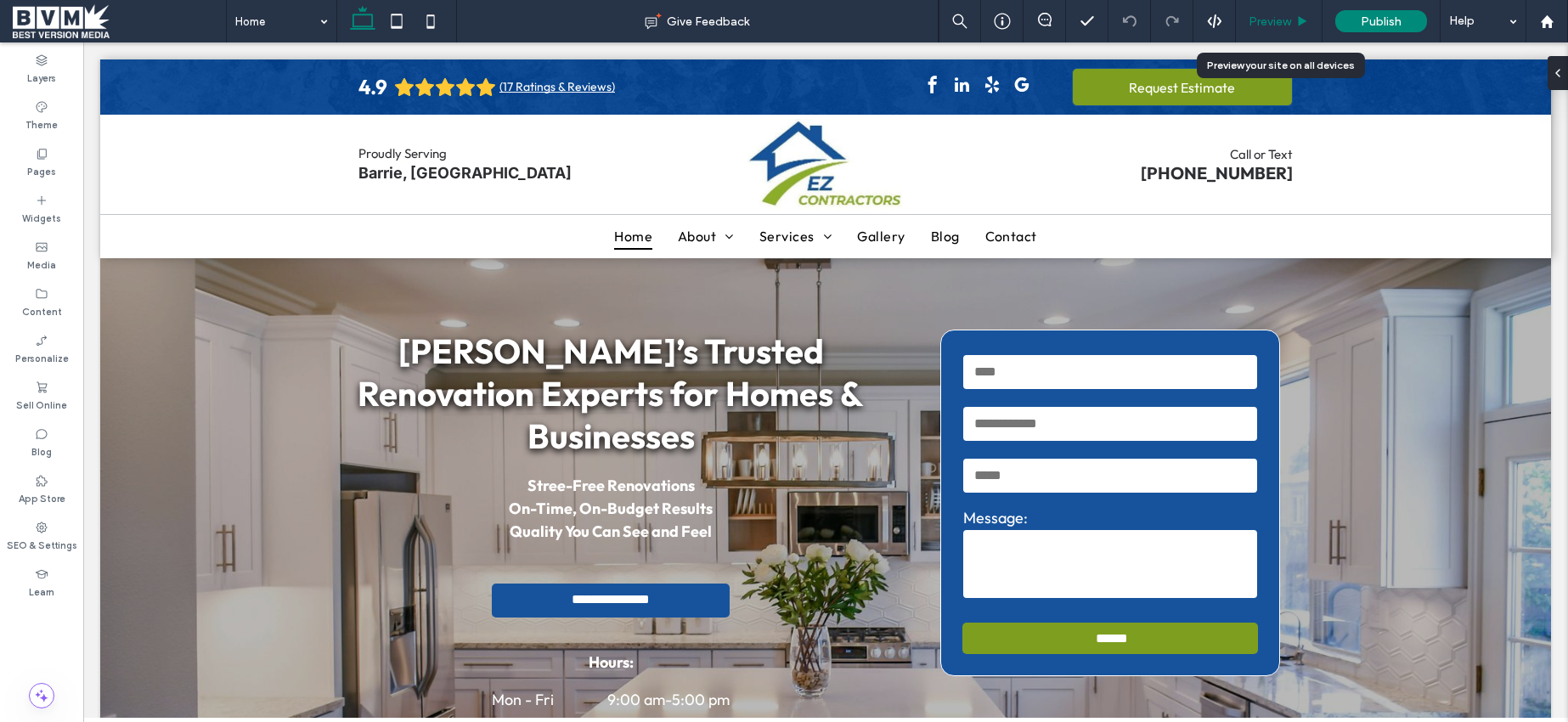
click at [1271, 30] on div "Preview" at bounding box center [1279, 21] width 87 height 43
click at [1273, 16] on span "Preview" at bounding box center [1270, 21] width 43 height 15
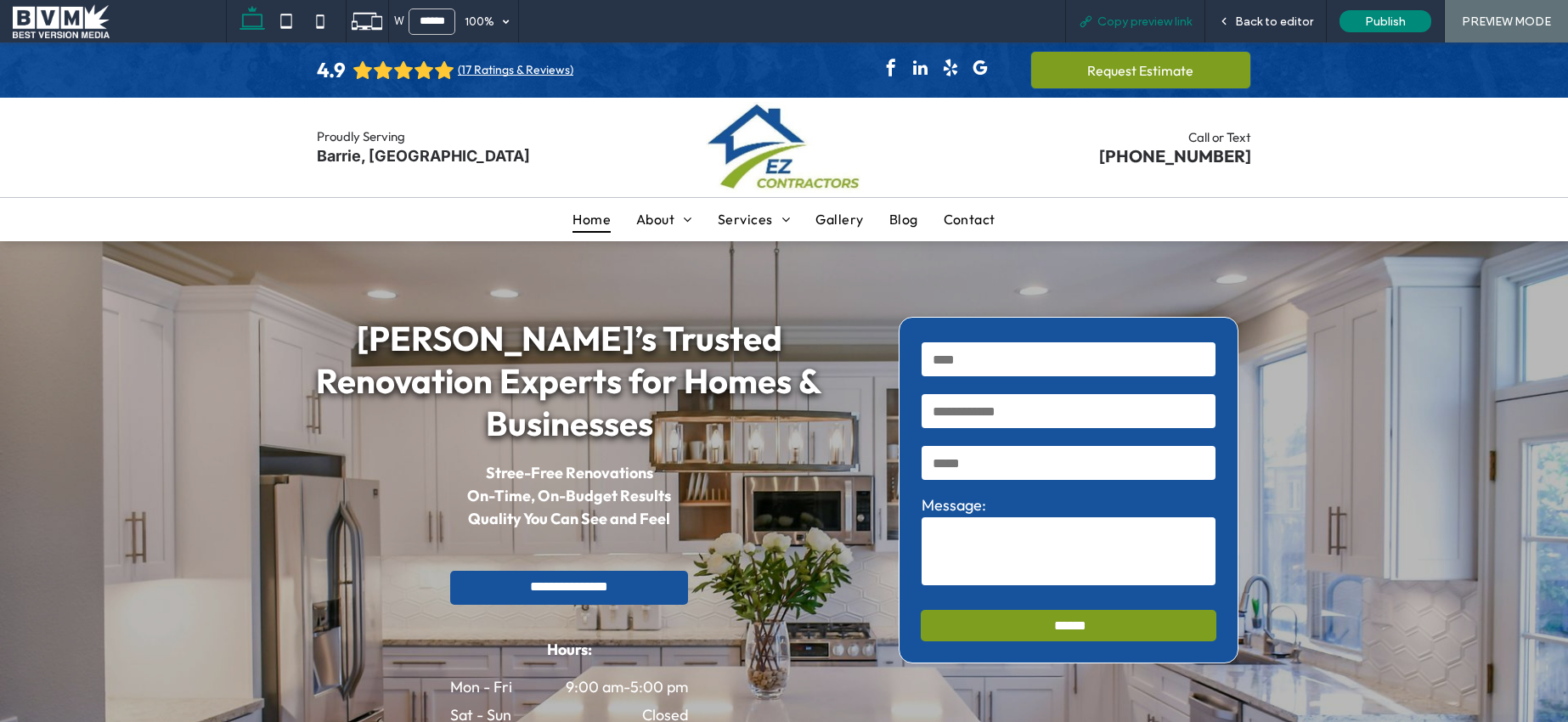
click at [1096, 17] on div "Copy preview link" at bounding box center [1135, 21] width 139 height 15
drag, startPoint x: 62, startPoint y: 26, endPoint x: 102, endPoint y: 37, distance: 41.5
click at [62, 26] on span at bounding box center [119, 20] width 213 height 34
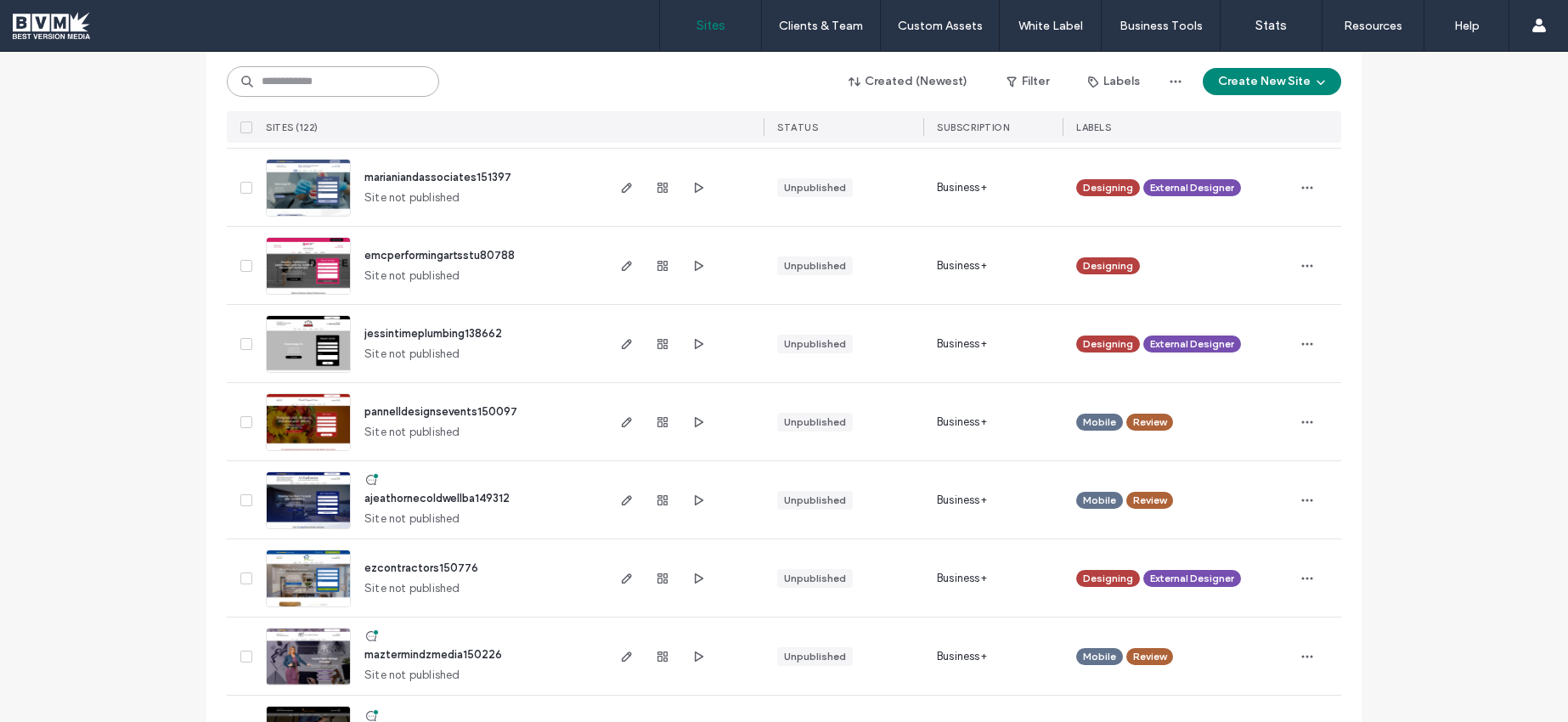
scroll to position [1062, 0]
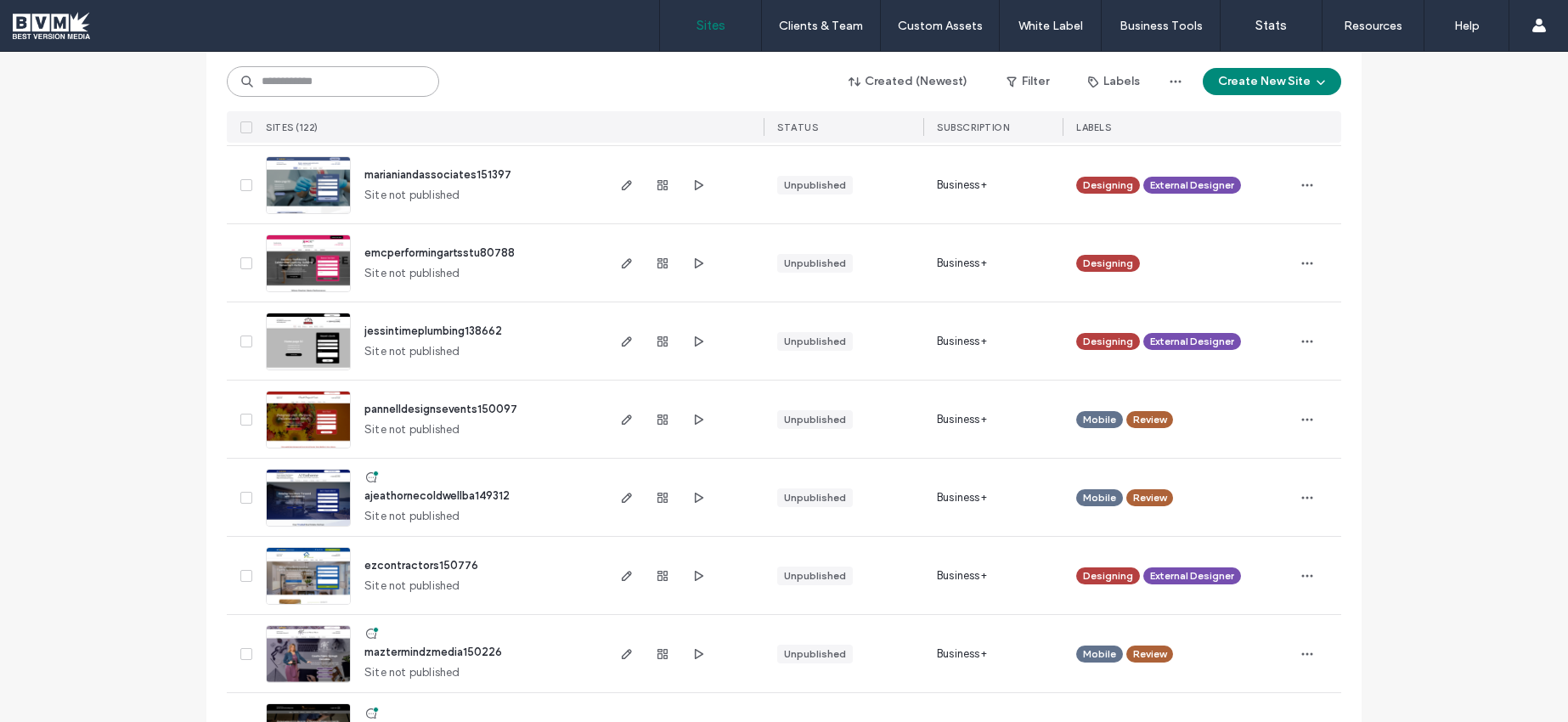
click at [342, 93] on input at bounding box center [333, 81] width 213 height 30
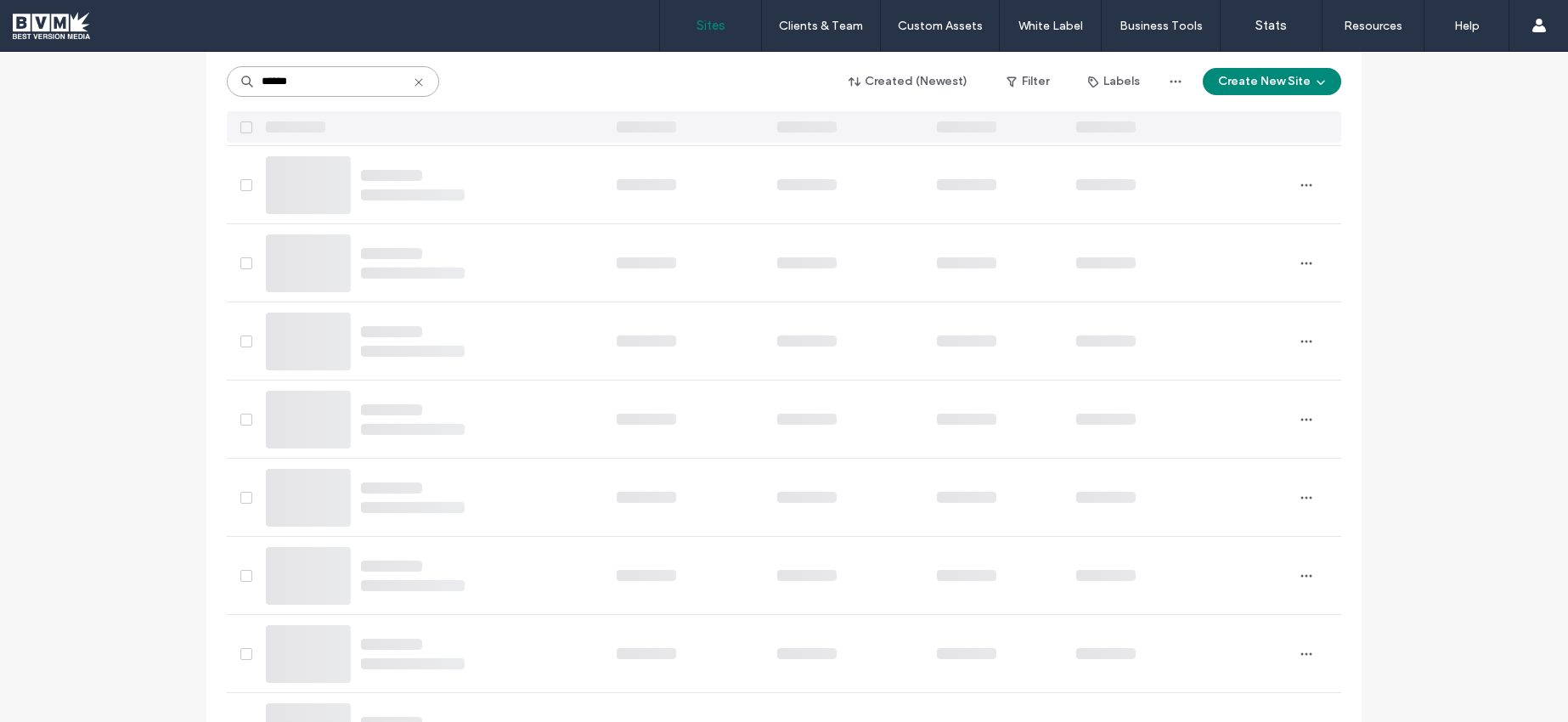
scroll to position [0, 0]
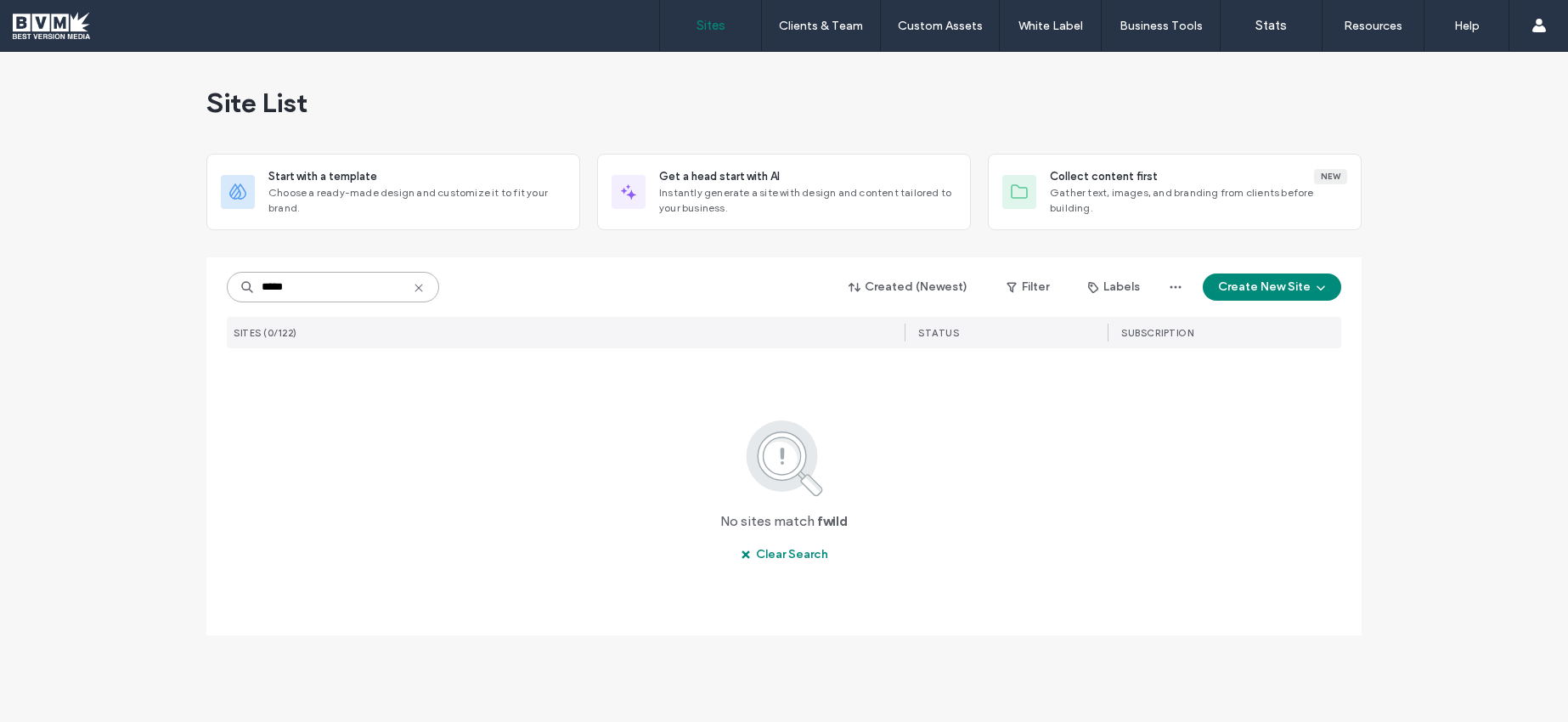
drag, startPoint x: 296, startPoint y: 286, endPoint x: 88, endPoint y: 239, distance: 213.2
click at [88, 239] on div "Site List Start with a template Choose a ready-made design and customize it to …" at bounding box center [784, 386] width 1568 height 670
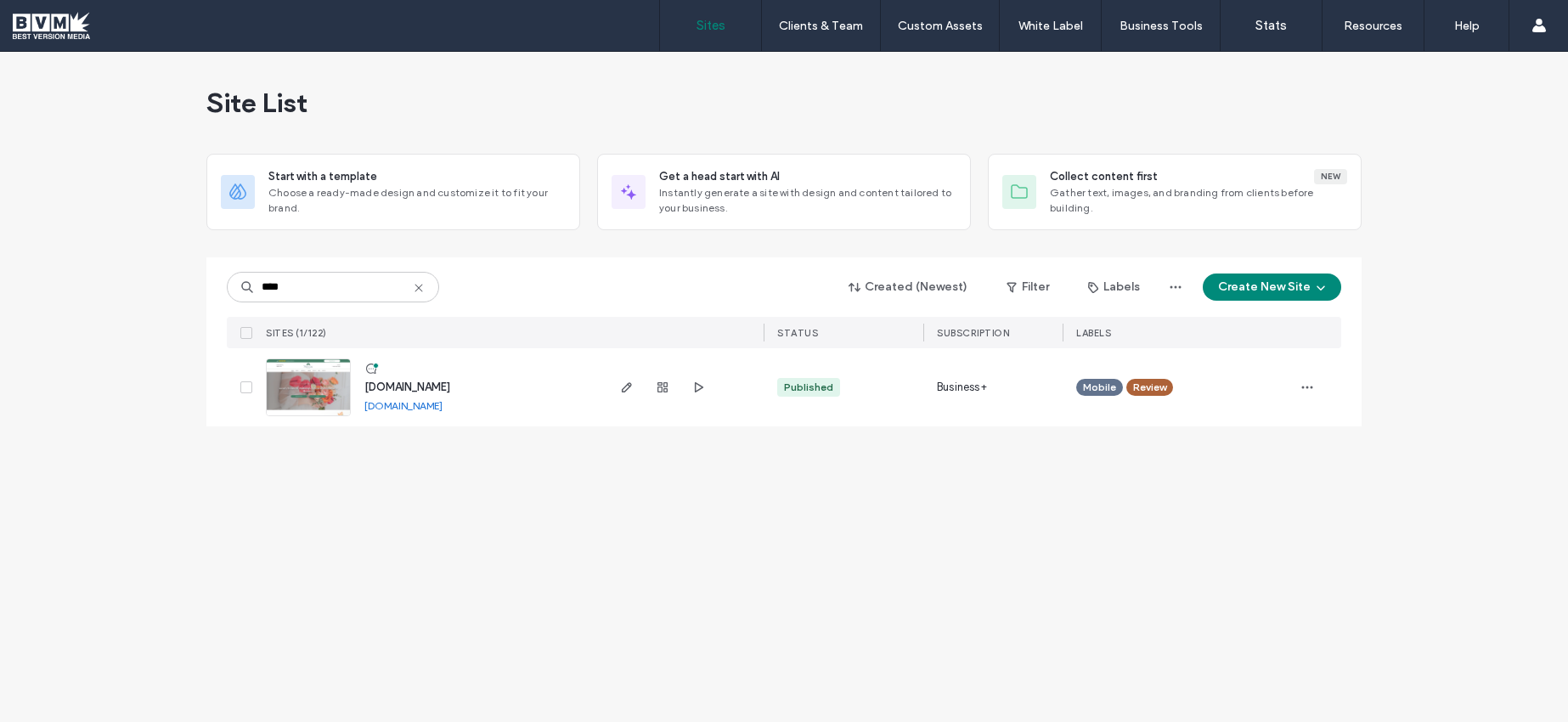
drag, startPoint x: 503, startPoint y: 410, endPoint x: 395, endPoint y: 412, distance: 108.0
click at [395, 412] on div "[DOMAIN_NAME] [DOMAIN_NAME]" at bounding box center [476, 387] width 252 height 78
drag, startPoint x: 468, startPoint y: 456, endPoint x: 476, endPoint y: 430, distance: 27.2
click at [469, 455] on div "Site List Start with a template Choose a ready-made design and customize it to …" at bounding box center [784, 386] width 1568 height 670
drag, startPoint x: 514, startPoint y: 408, endPoint x: 364, endPoint y: 412, distance: 150.1
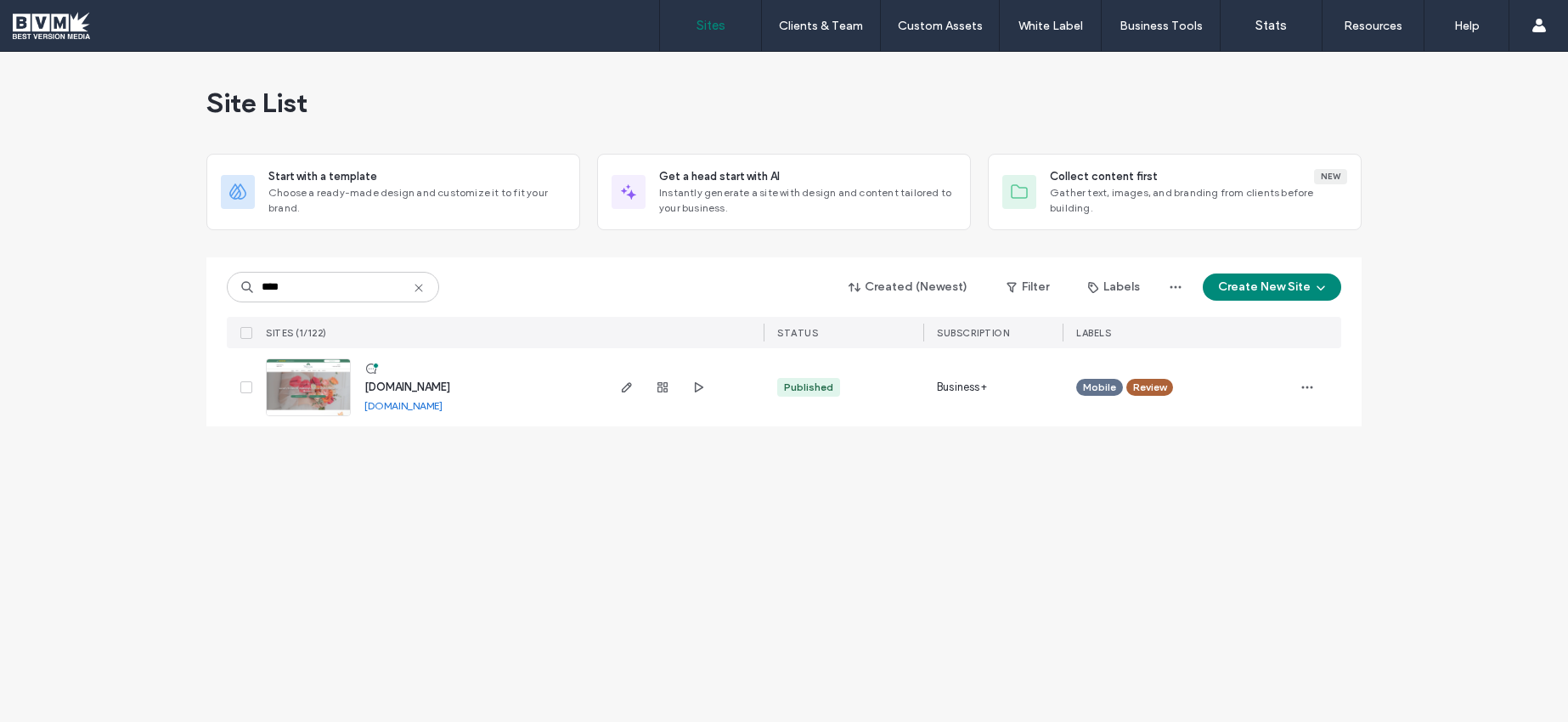
click at [364, 412] on div "[DOMAIN_NAME] [DOMAIN_NAME]" at bounding box center [476, 387] width 252 height 78
copy link "[DOMAIN_NAME]"
click at [316, 291] on input "****" at bounding box center [333, 286] width 213 height 30
drag, startPoint x: 314, startPoint y: 292, endPoint x: 195, endPoint y: 278, distance: 119.8
click at [195, 278] on div "Site List Start with a template Choose a ready-made design and customize it to …" at bounding box center [784, 386] width 1568 height 670
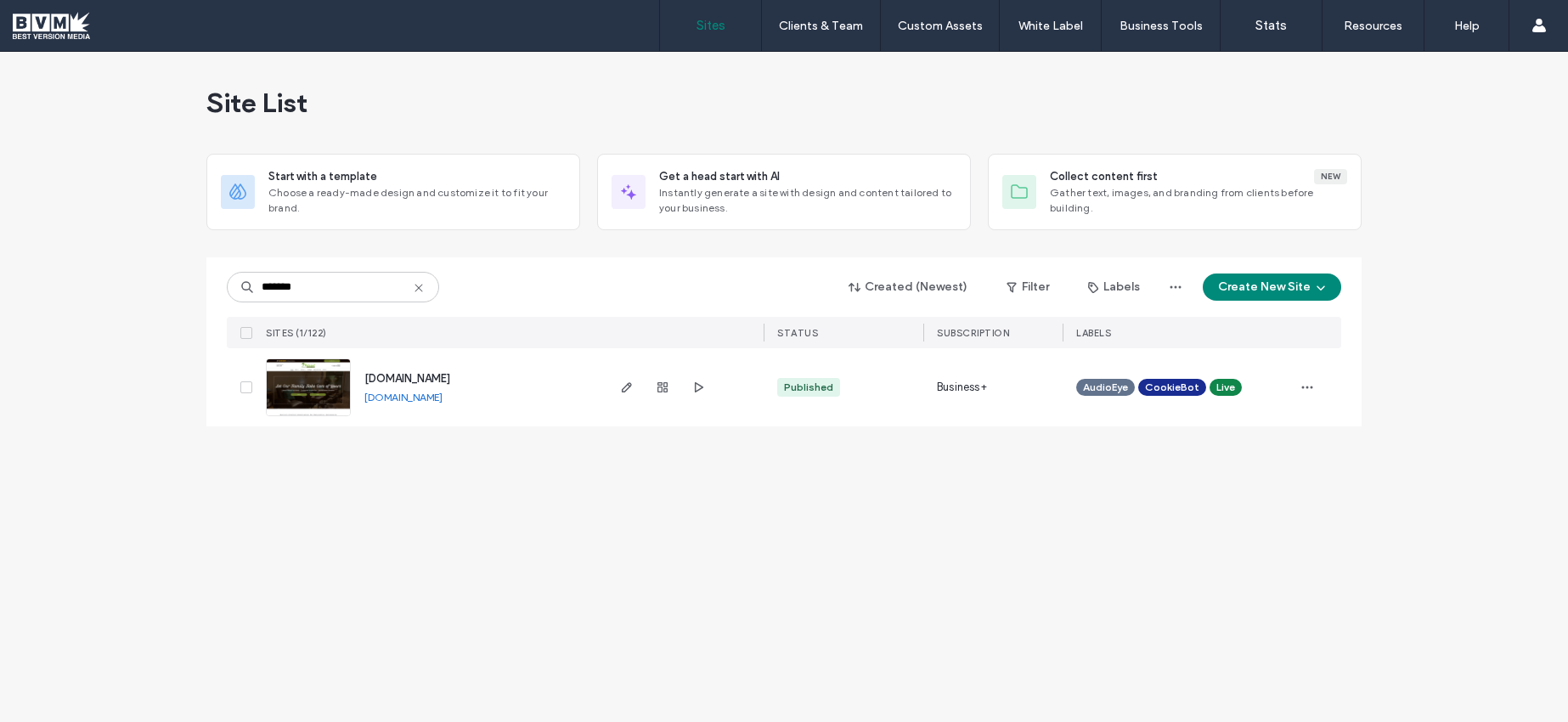
drag, startPoint x: 529, startPoint y: 394, endPoint x: 364, endPoint y: 397, distance: 165.0
click at [364, 397] on div "[DOMAIN_NAME] [DOMAIN_NAME]" at bounding box center [476, 387] width 252 height 78
copy link "[DOMAIN_NAME]"
drag, startPoint x: 315, startPoint y: 285, endPoint x: 260, endPoint y: 285, distance: 55.0
click at [260, 285] on input "*******" at bounding box center [333, 286] width 213 height 30
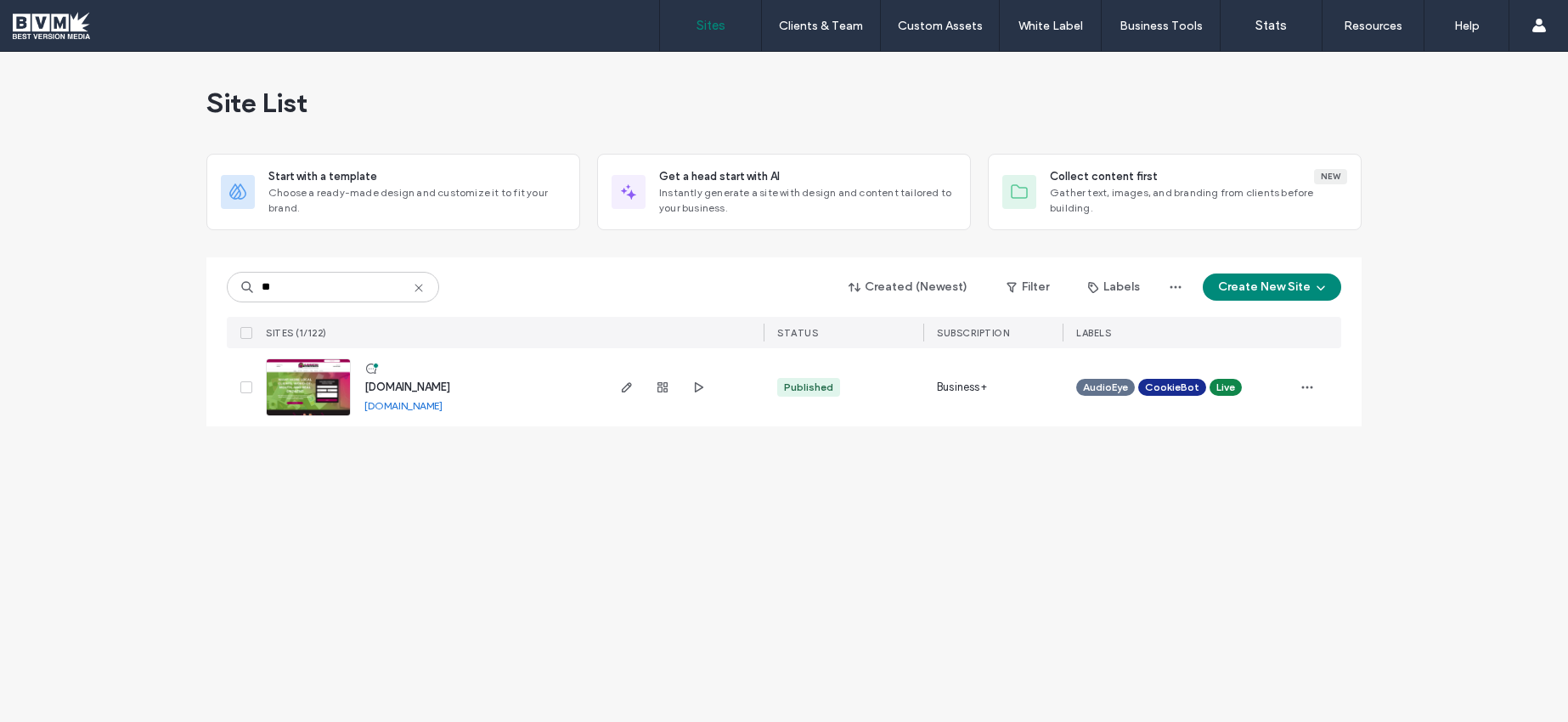
drag, startPoint x: 435, startPoint y: 406, endPoint x: 367, endPoint y: 411, distance: 68.2
click at [367, 411] on div "[DOMAIN_NAME] [DOMAIN_NAME]" at bounding box center [476, 387] width 252 height 78
copy link "[DOMAIN_NAME]"
drag, startPoint x: 276, startPoint y: 286, endPoint x: 235, endPoint y: 281, distance: 41.3
click at [235, 281] on input "**" at bounding box center [333, 286] width 213 height 30
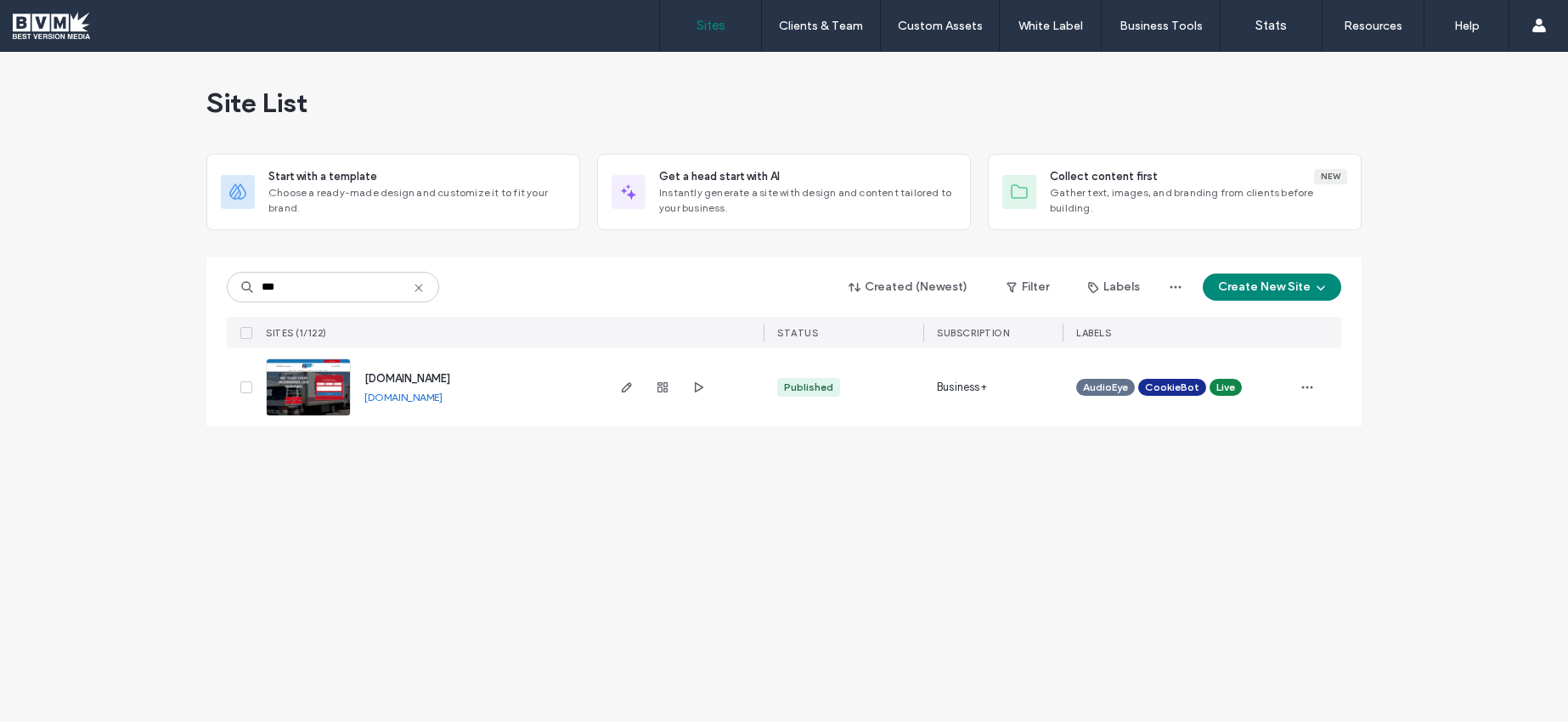
drag, startPoint x: 512, startPoint y: 401, endPoint x: 362, endPoint y: 398, distance: 150.0
click at [362, 398] on div "[DOMAIN_NAME] [DOMAIN_NAME]" at bounding box center [476, 387] width 252 height 78
copy link "[DOMAIN_NAME]"
drag, startPoint x: 222, startPoint y: 296, endPoint x: 154, endPoint y: 297, distance: 68.0
click at [154, 297] on div "Site List Start with a template Choose a ready-made design and customize it to …" at bounding box center [784, 386] width 1568 height 670
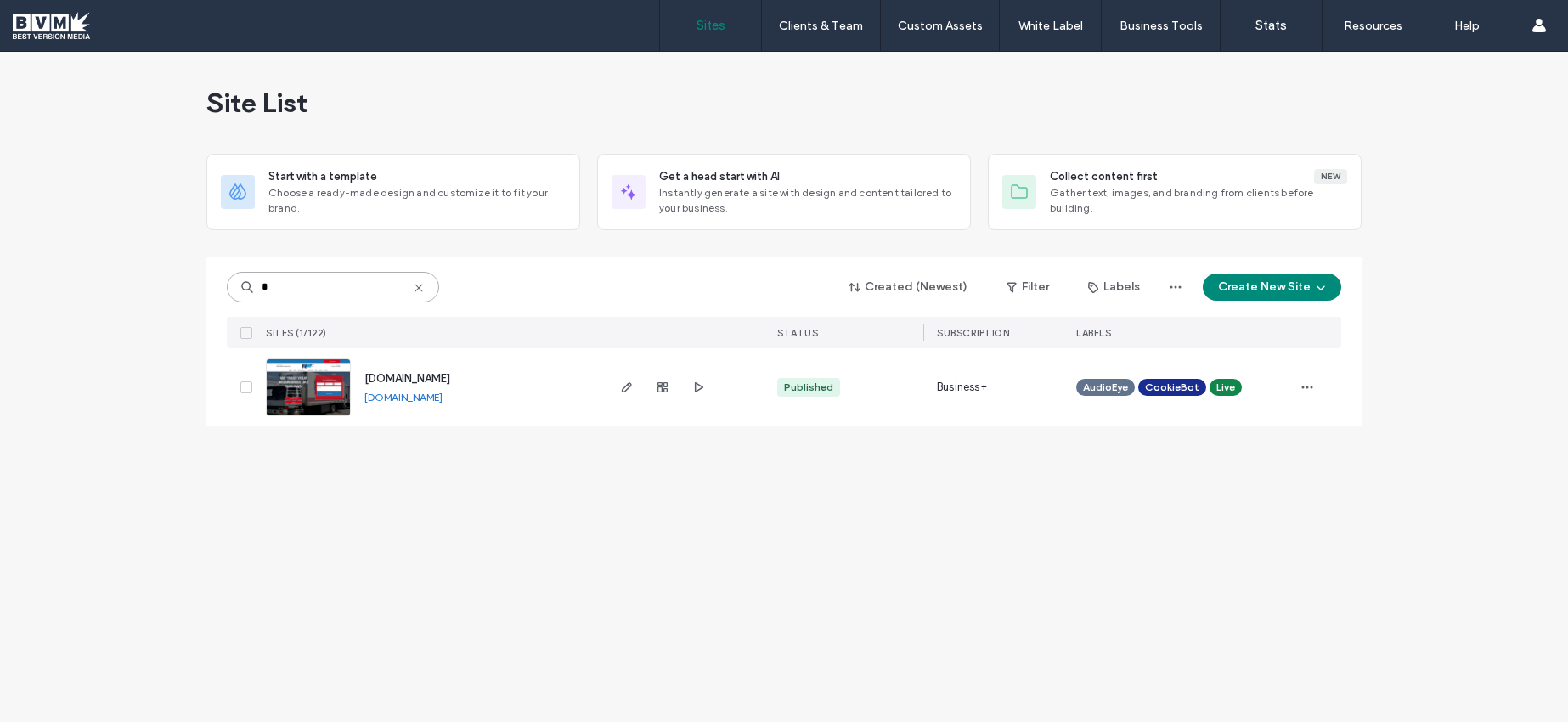
type input "*"
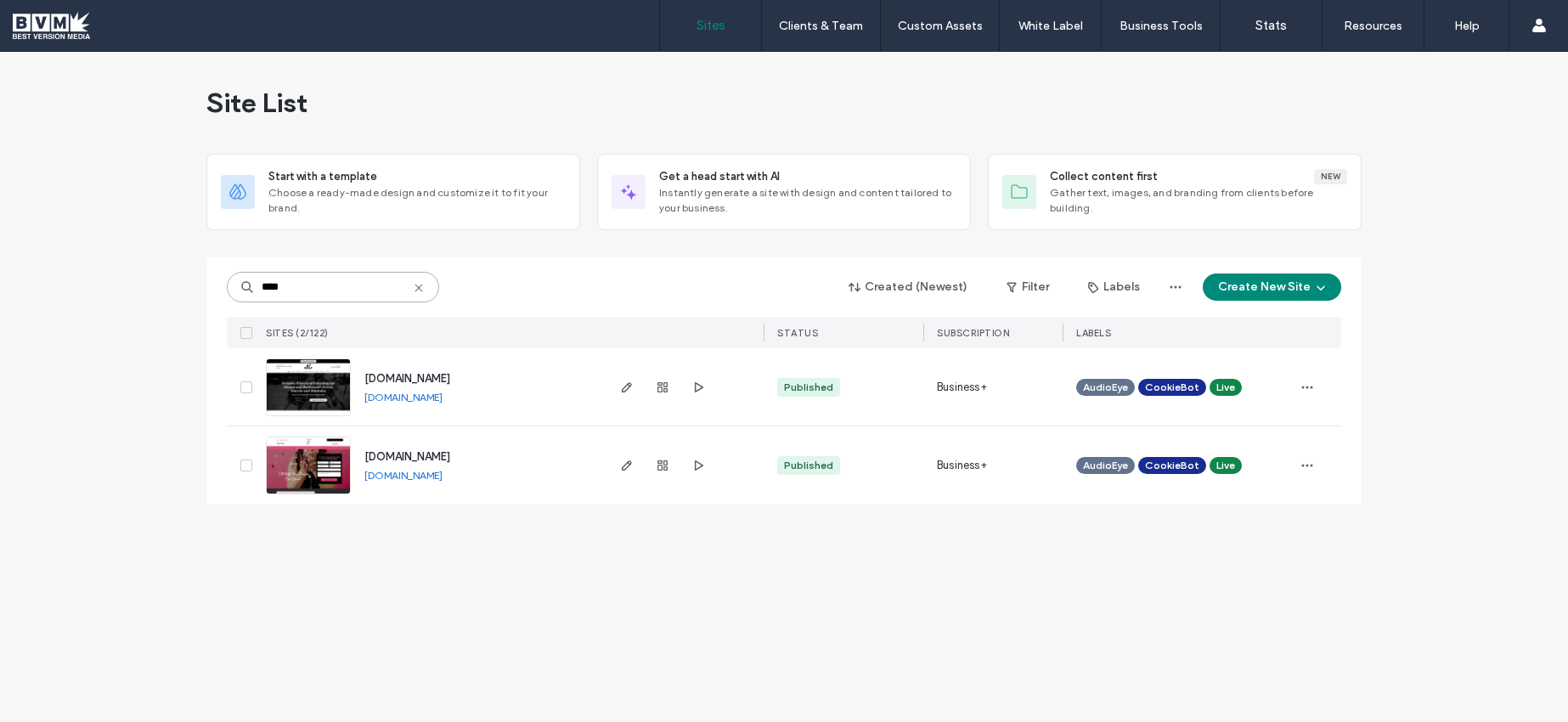
type input "****"
drag, startPoint x: 493, startPoint y: 396, endPoint x: 363, endPoint y: 398, distance: 130.0
click at [363, 398] on div "[DOMAIN_NAME] [DOMAIN_NAME]" at bounding box center [476, 386] width 252 height 77
copy link "[DOMAIN_NAME]"
